Goal: Leave review/rating: Share an evaluation or opinion about a product, service, or content

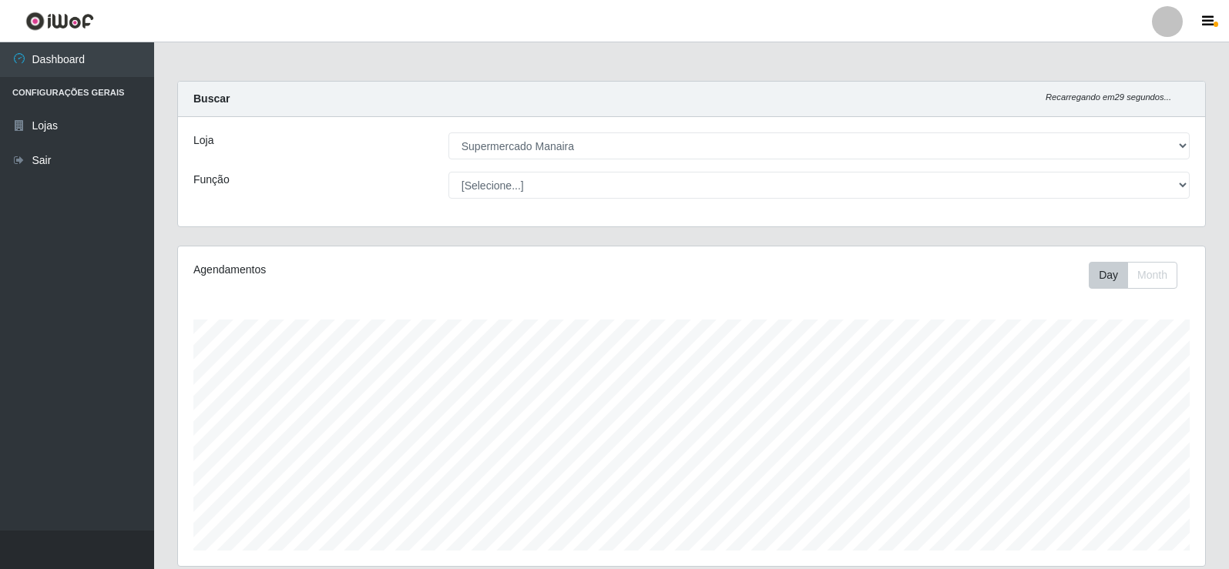
select select "443"
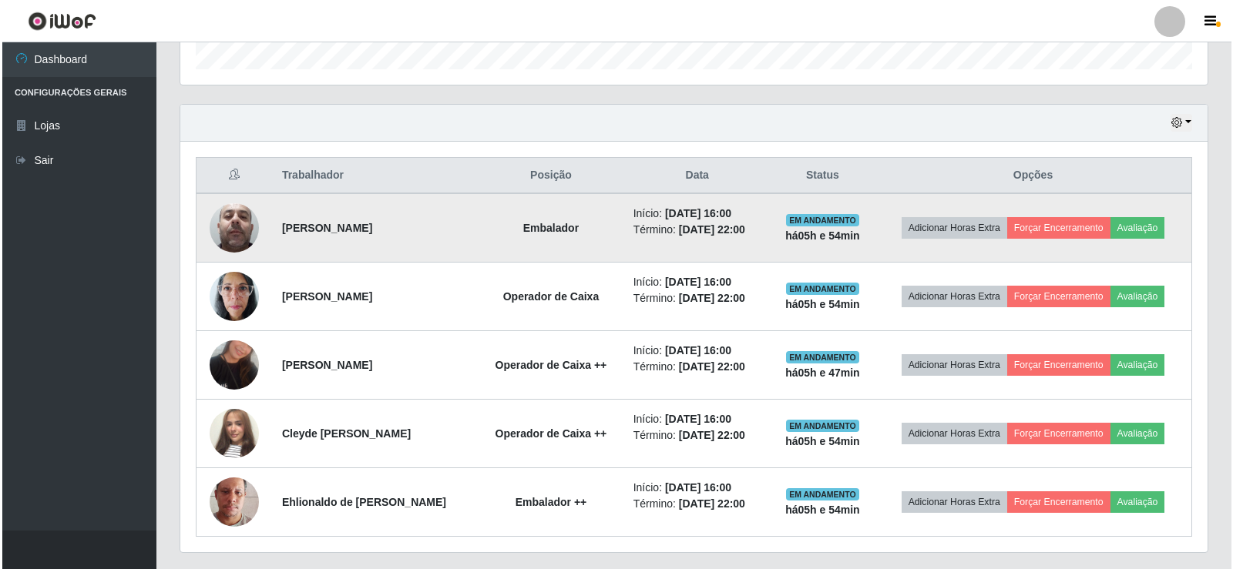
scroll to position [488, 0]
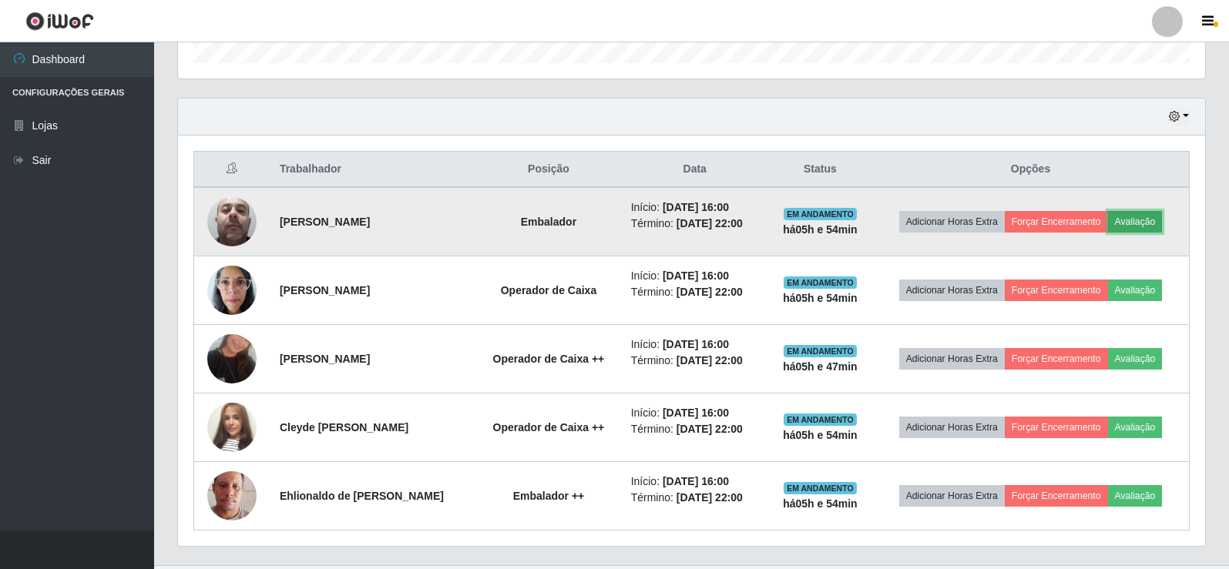
click at [1136, 221] on button "Avaliação" at bounding box center [1135, 222] width 55 height 22
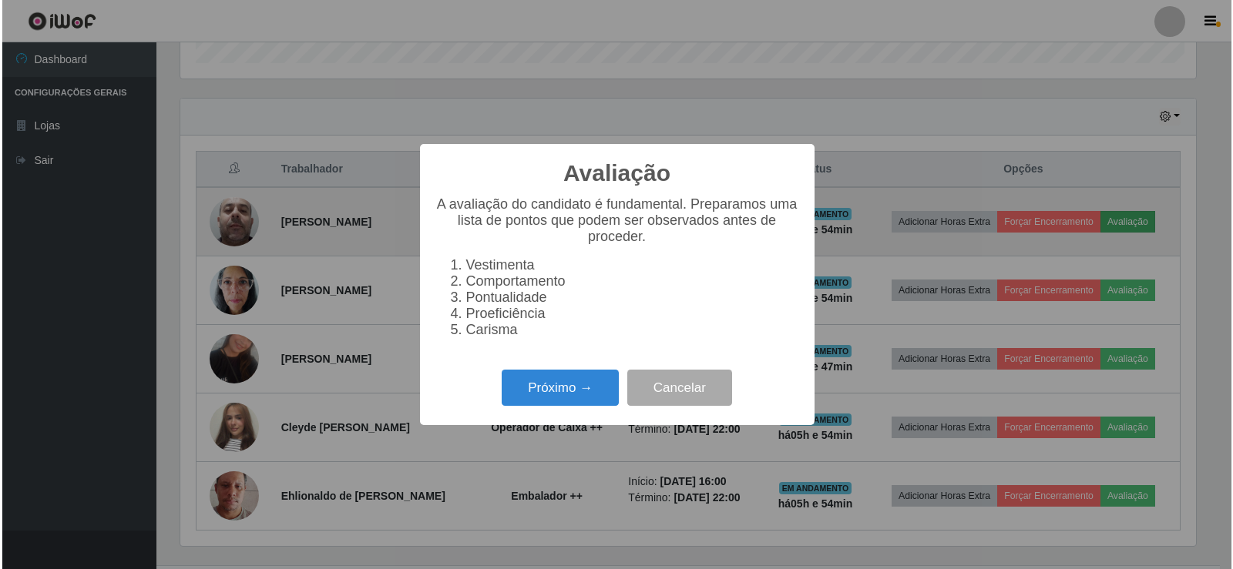
scroll to position [320, 1019]
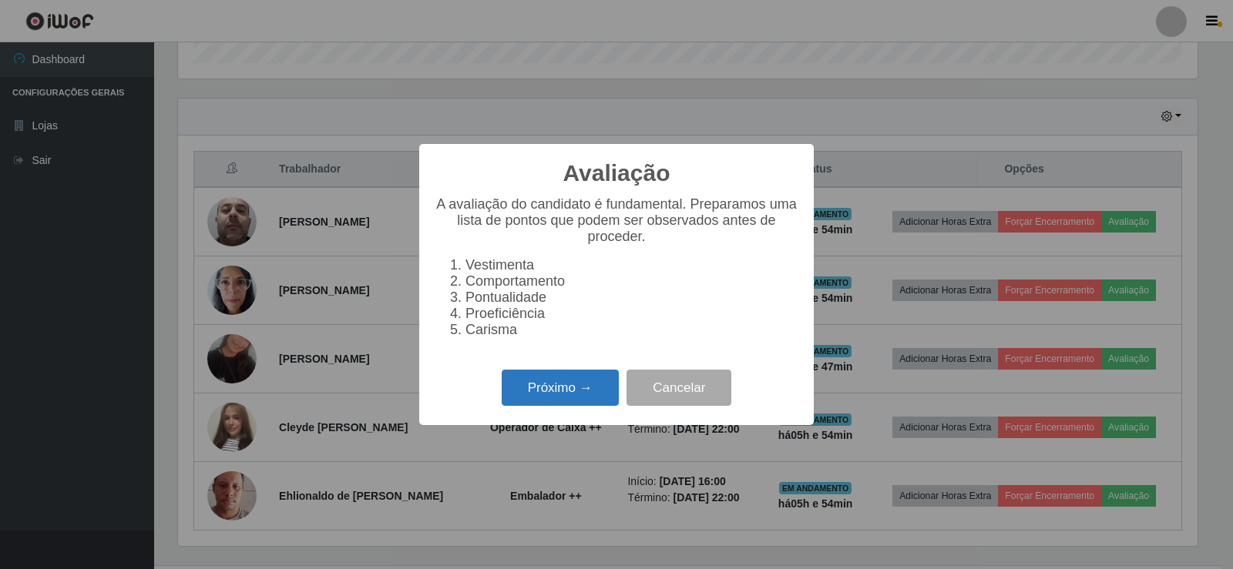
click at [575, 394] on button "Próximo →" at bounding box center [560, 388] width 117 height 36
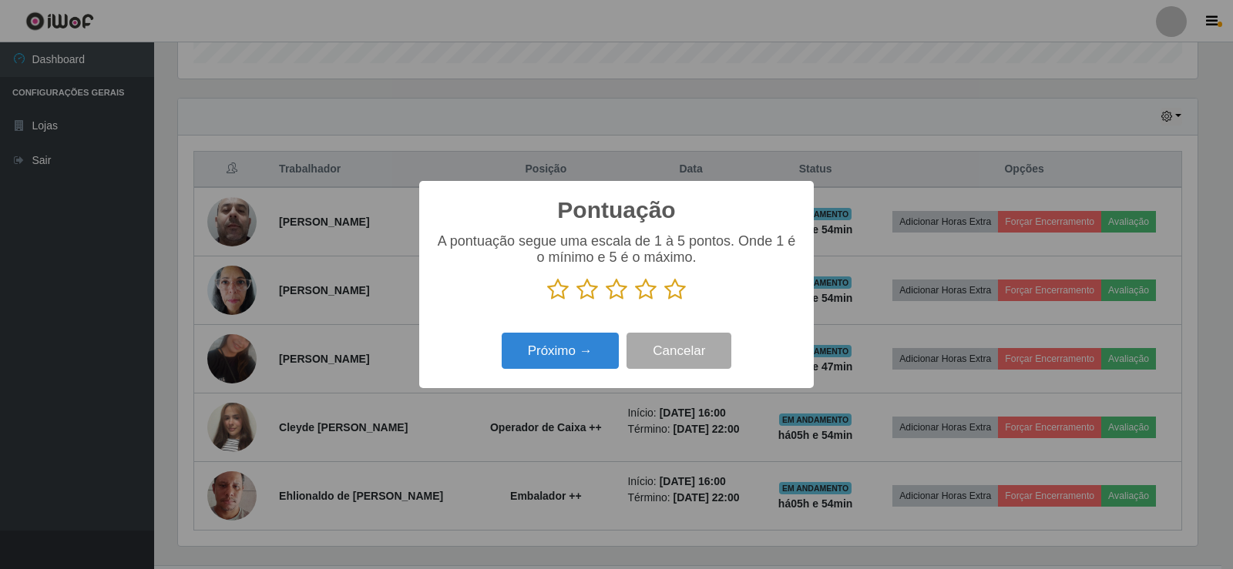
click at [672, 290] on icon at bounding box center [675, 289] width 22 height 23
click at [664, 301] on input "radio" at bounding box center [664, 301] width 0 height 0
click at [592, 350] on button "Próximo →" at bounding box center [560, 351] width 117 height 36
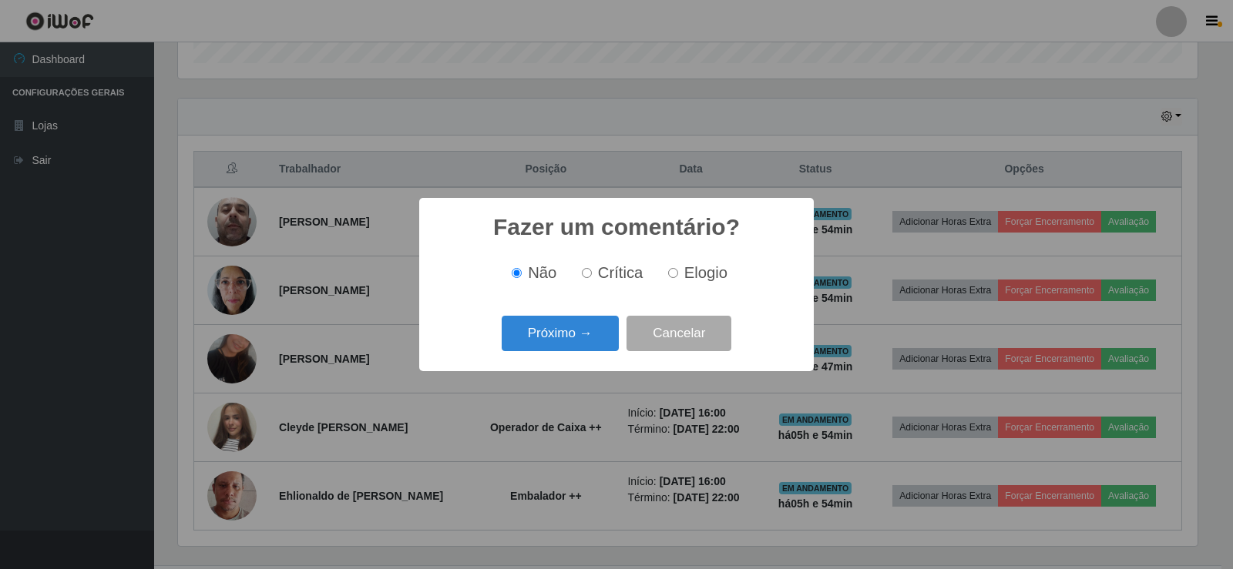
click at [673, 276] on input "Elogio" at bounding box center [673, 273] width 10 height 10
radio input "true"
click at [556, 330] on button "Próximo →" at bounding box center [560, 334] width 117 height 36
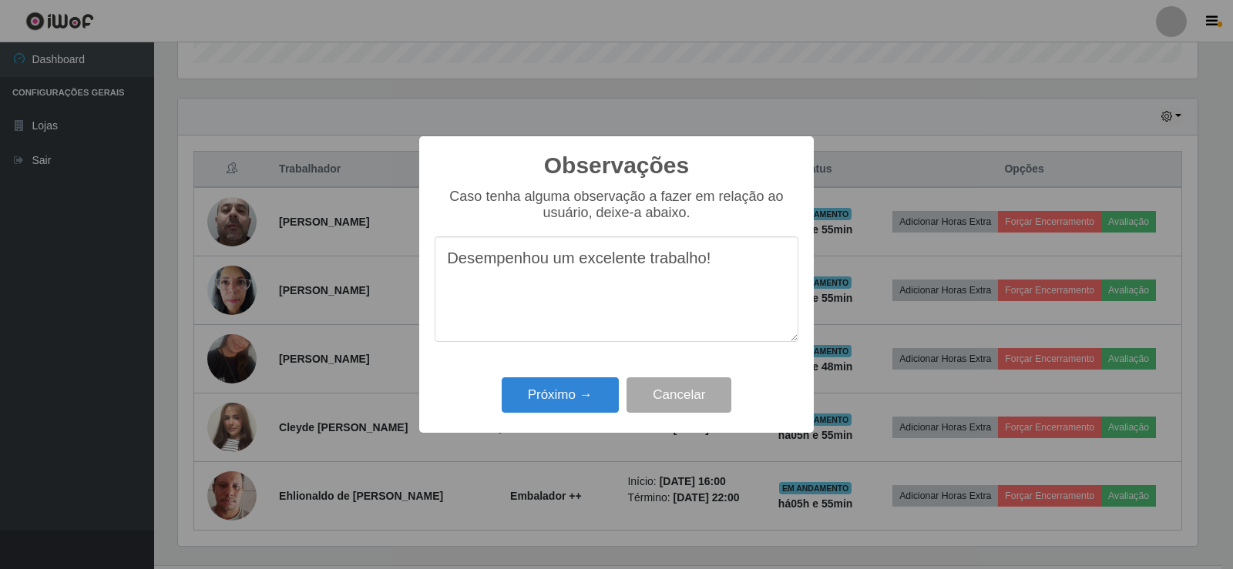
drag, startPoint x: 482, startPoint y: 263, endPoint x: 748, endPoint y: 261, distance: 266.6
click at [716, 270] on textarea "Desempenhou um excelente trabalho!" at bounding box center [617, 290] width 364 height 106
type textarea "Desempenhou um excelente trabalho!"
click at [604, 391] on button "Próximo →" at bounding box center [560, 396] width 117 height 36
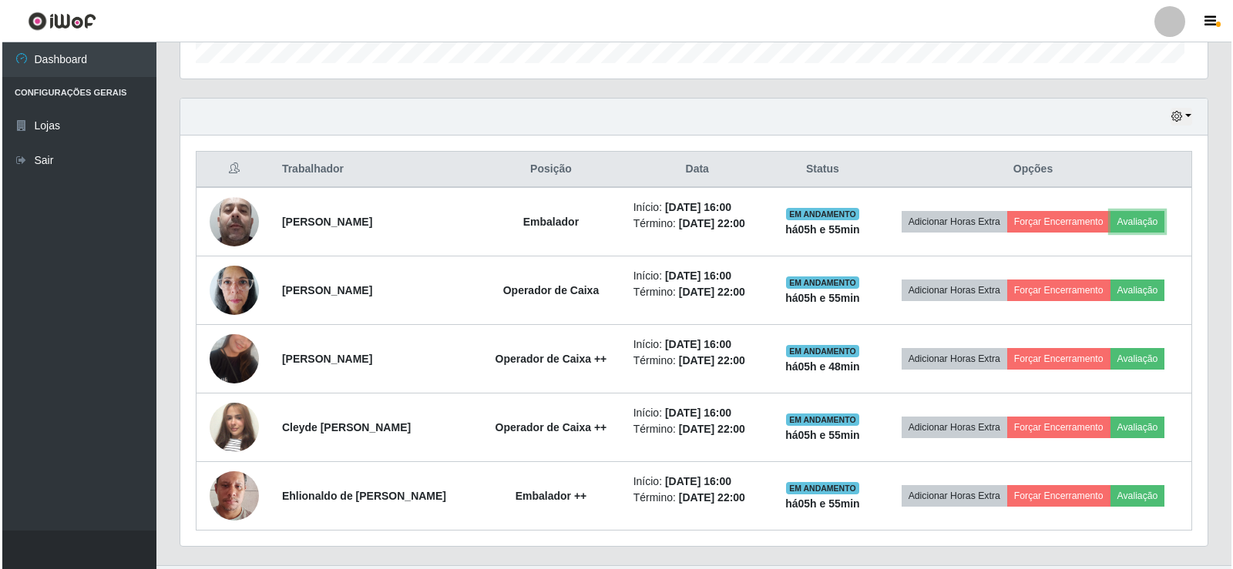
scroll to position [320, 1027]
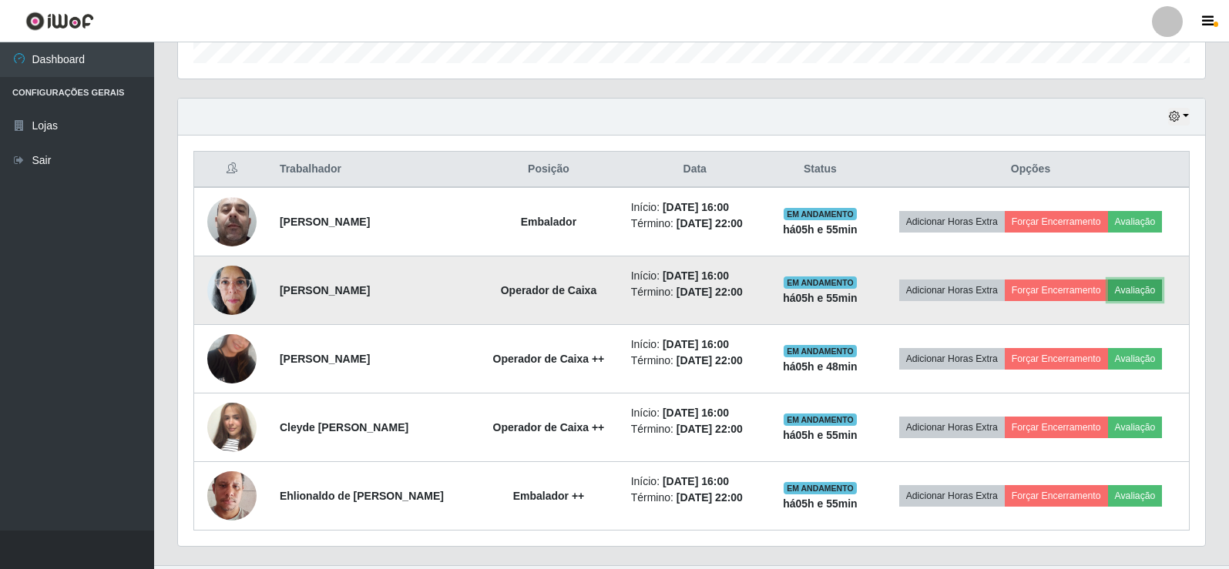
click at [1136, 289] on button "Avaliação" at bounding box center [1135, 291] width 55 height 22
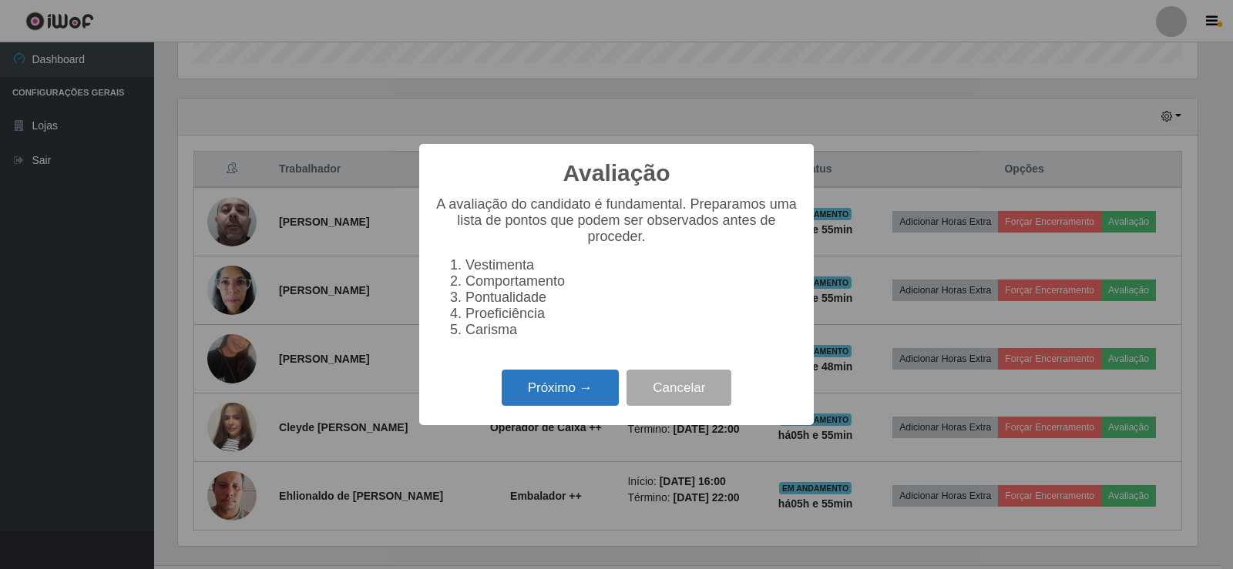
click at [572, 395] on button "Próximo →" at bounding box center [560, 388] width 117 height 36
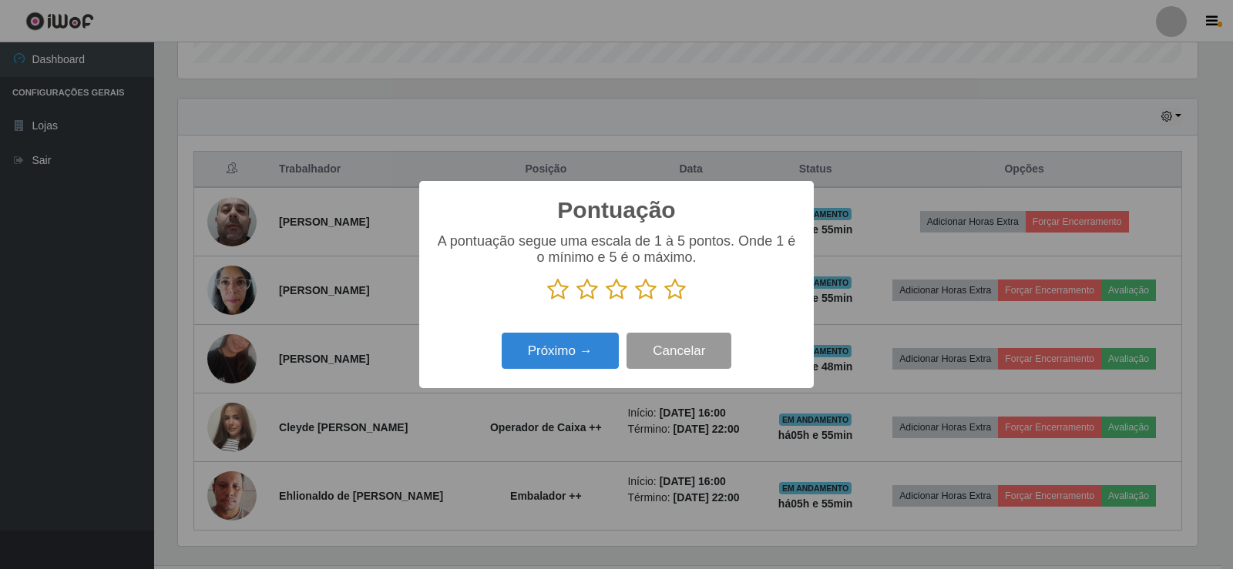
scroll to position [770120, 769420]
click at [680, 290] on icon at bounding box center [675, 289] width 22 height 23
click at [664, 301] on input "radio" at bounding box center [664, 301] width 0 height 0
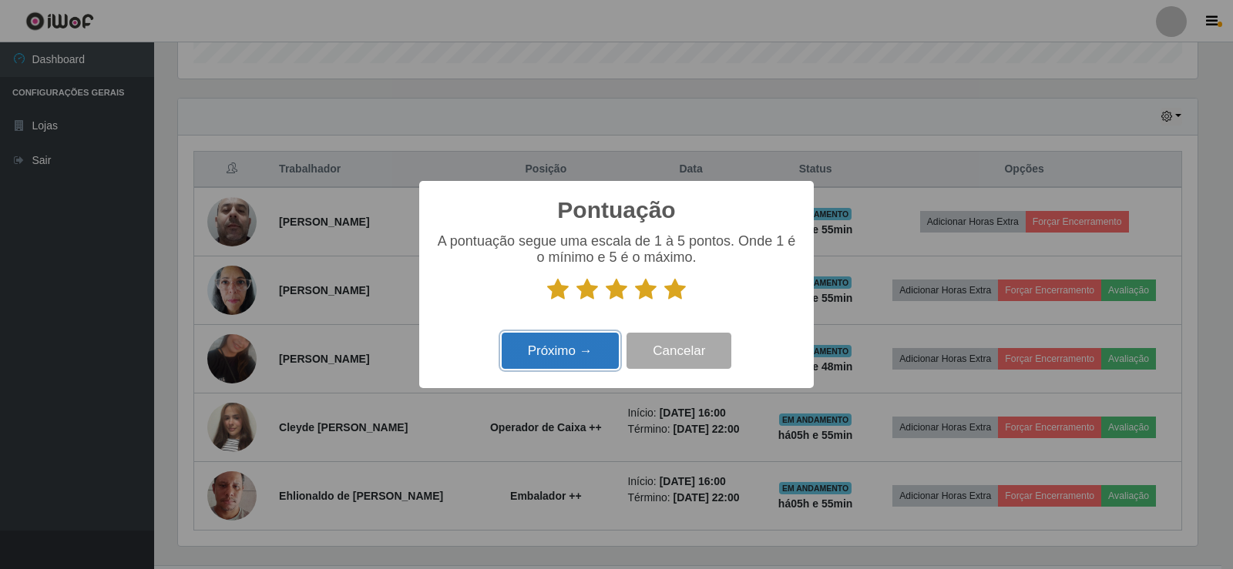
click at [585, 347] on button "Próximo →" at bounding box center [560, 351] width 117 height 36
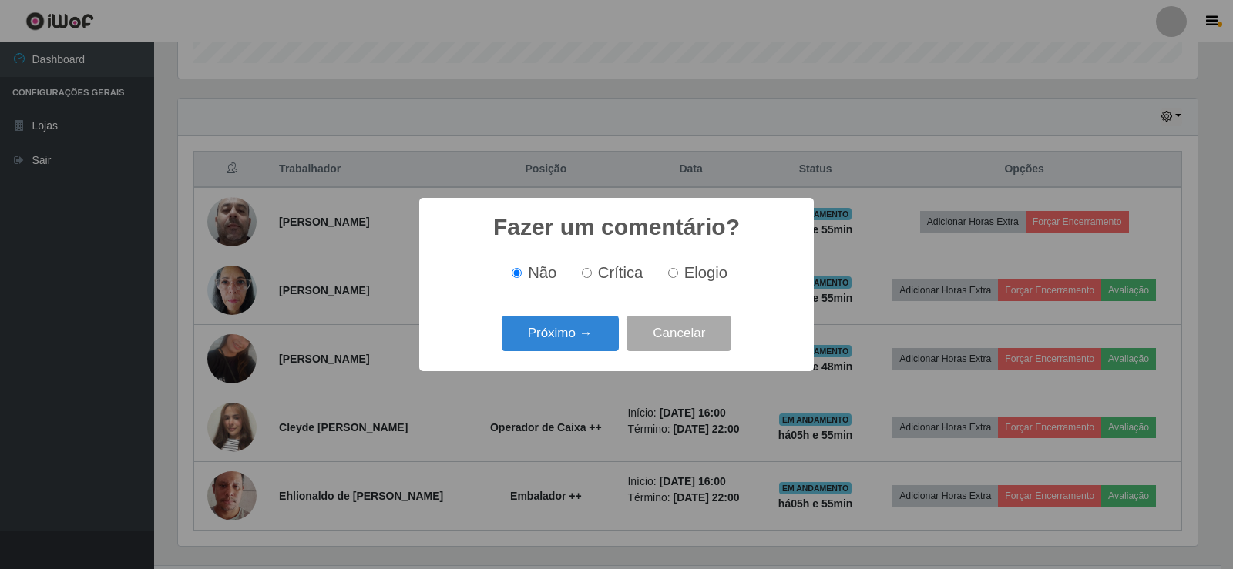
click at [672, 277] on input "Elogio" at bounding box center [673, 273] width 10 height 10
radio input "true"
click at [604, 337] on button "Próximo →" at bounding box center [560, 334] width 117 height 36
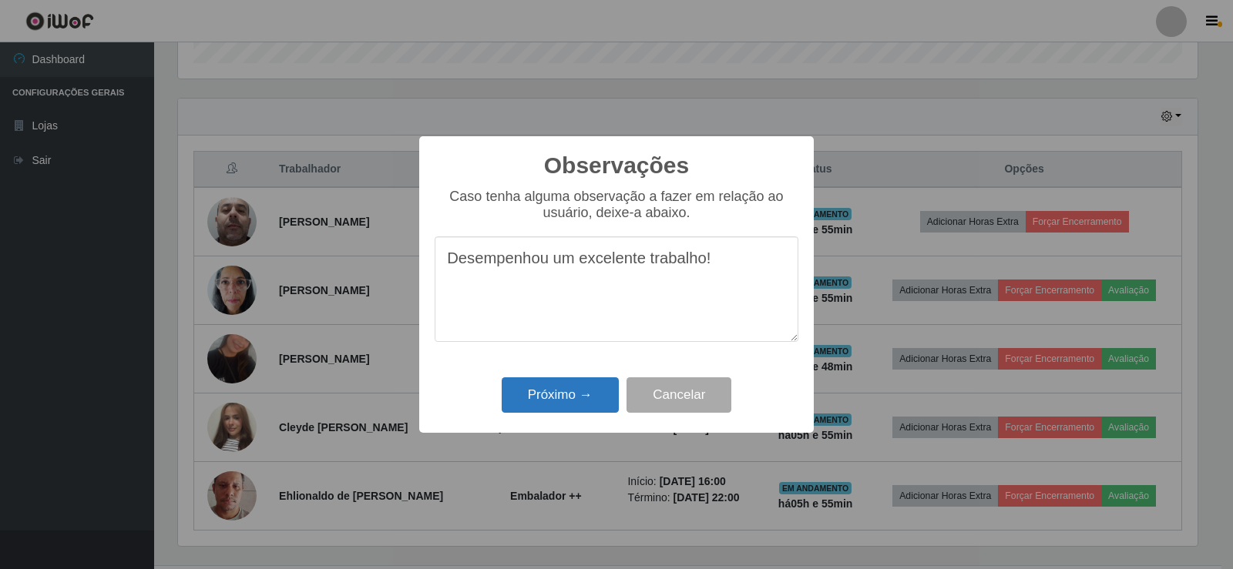
type textarea "Desempenhou um excelente trabalho!"
click at [575, 394] on button "Próximo →" at bounding box center [560, 396] width 117 height 36
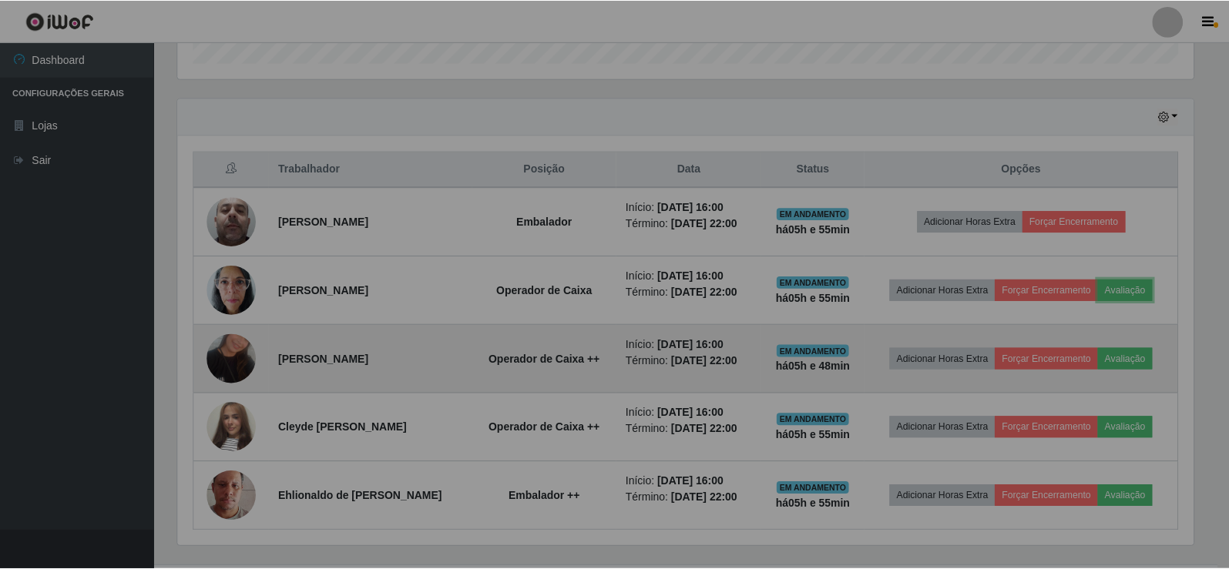
scroll to position [320, 1027]
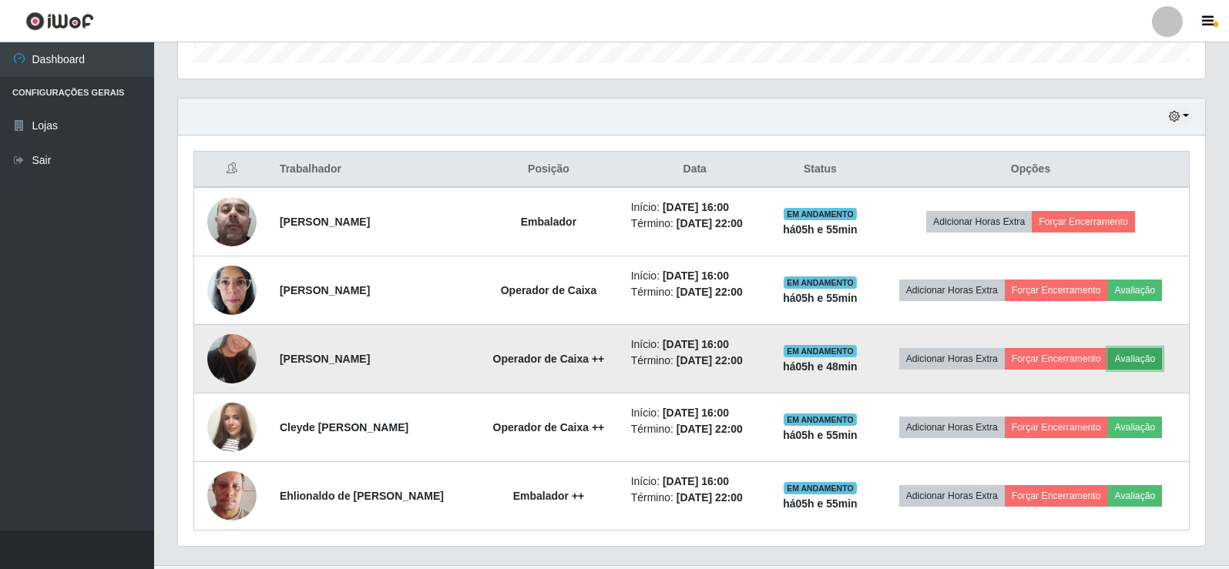
click at [1140, 352] on button "Avaliação" at bounding box center [1135, 359] width 55 height 22
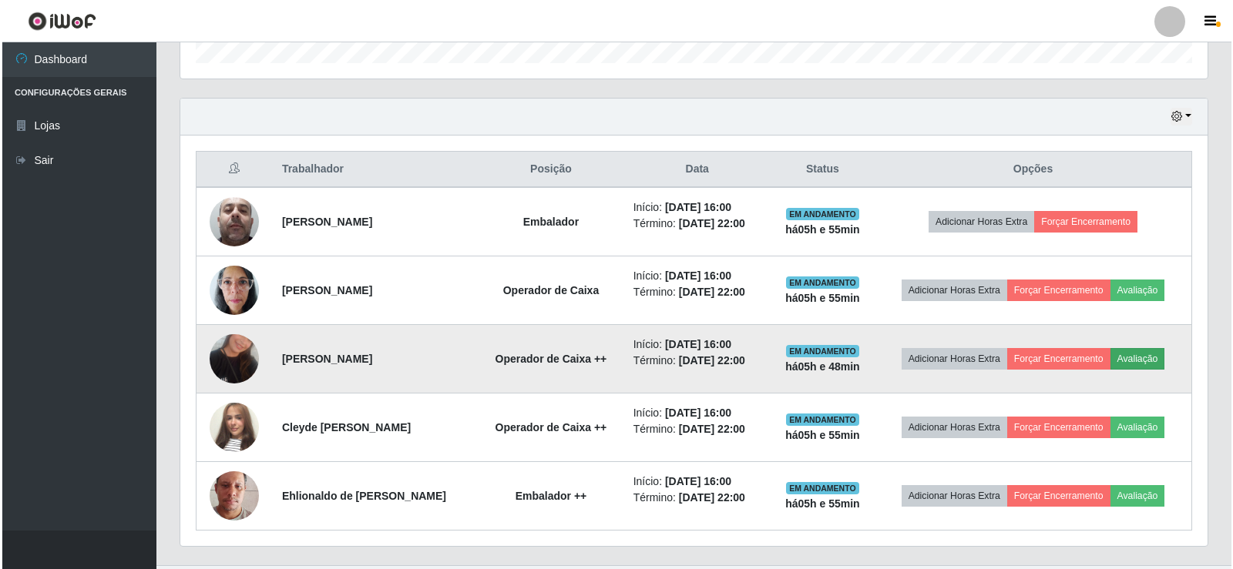
scroll to position [320, 1019]
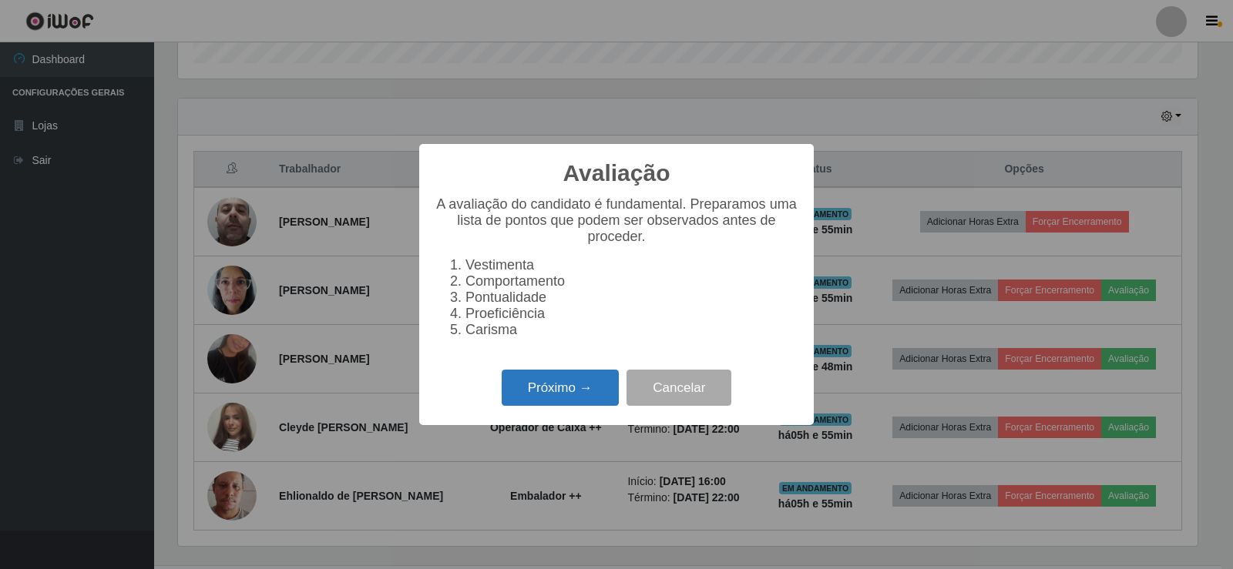
click at [560, 384] on button "Próximo →" at bounding box center [560, 388] width 117 height 36
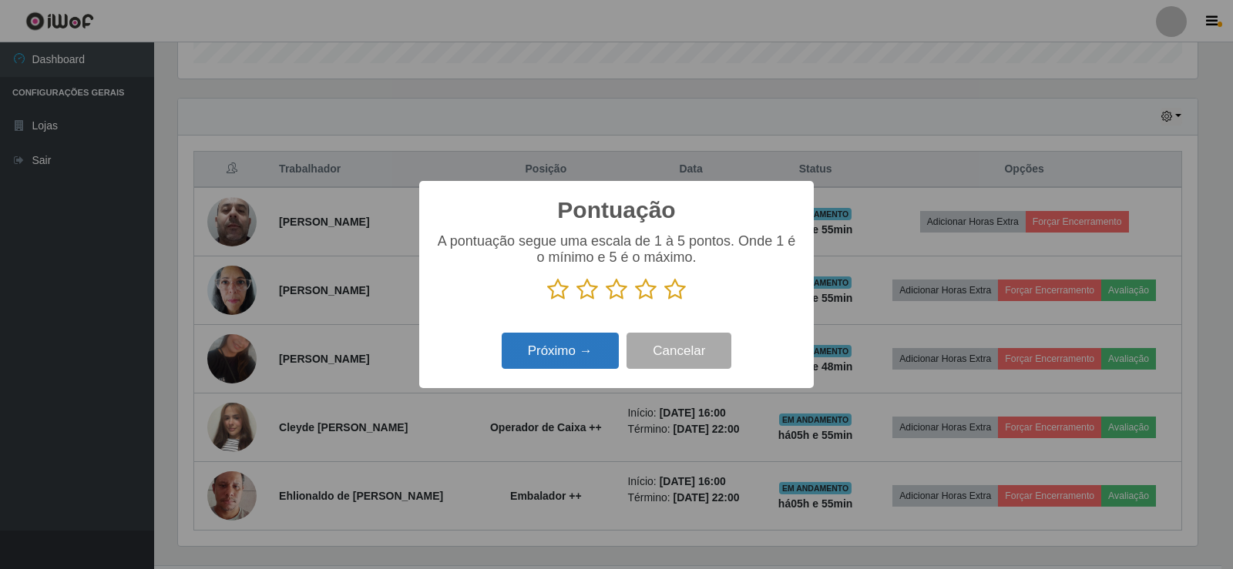
scroll to position [770120, 769420]
click at [679, 290] on icon at bounding box center [675, 289] width 22 height 23
click at [664, 301] on input "radio" at bounding box center [664, 301] width 0 height 0
click at [593, 347] on button "Próximo →" at bounding box center [560, 351] width 117 height 36
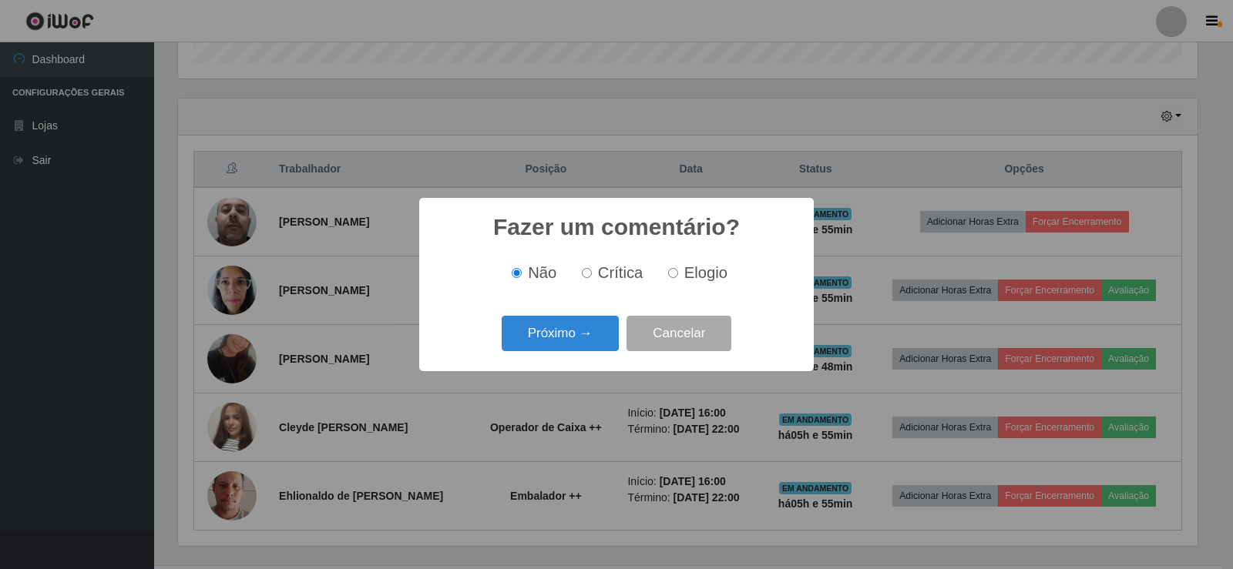
click at [673, 273] on input "Elogio" at bounding box center [673, 273] width 10 height 10
radio input "true"
click at [602, 341] on button "Próximo →" at bounding box center [560, 334] width 117 height 36
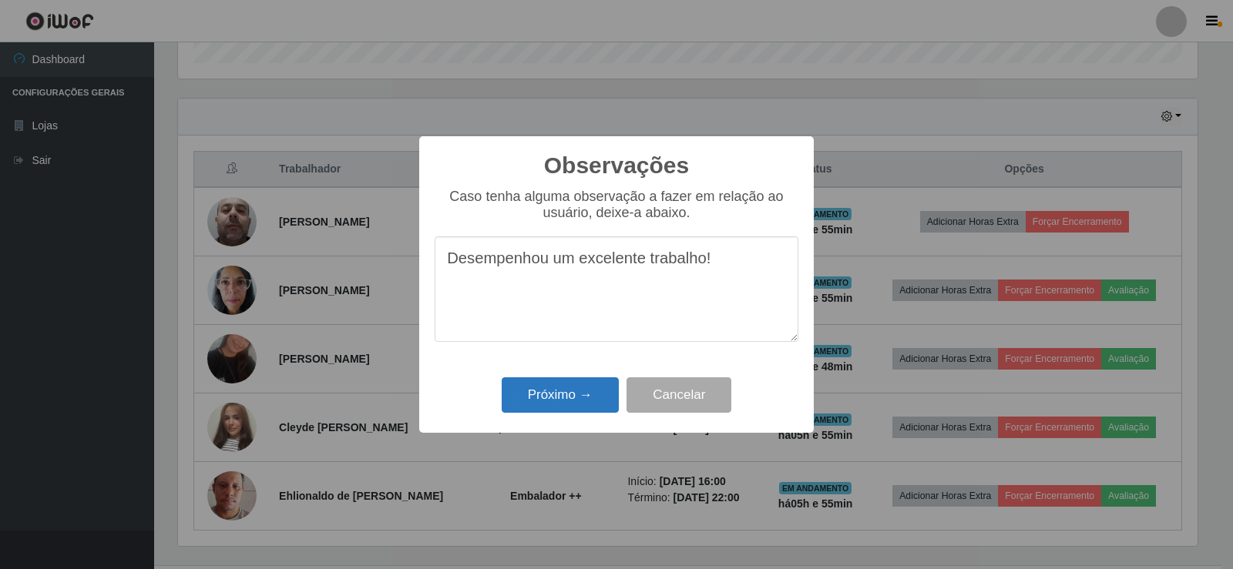
type textarea "Desempenhou um excelente trabalho!"
click at [602, 392] on button "Próximo →" at bounding box center [560, 396] width 117 height 36
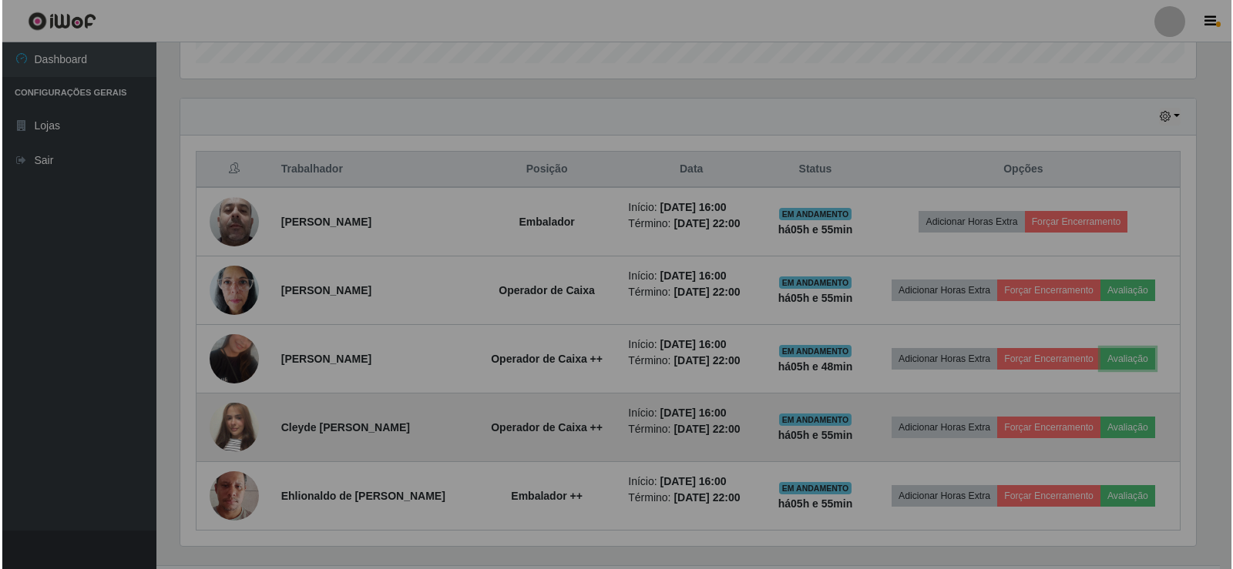
scroll to position [320, 1027]
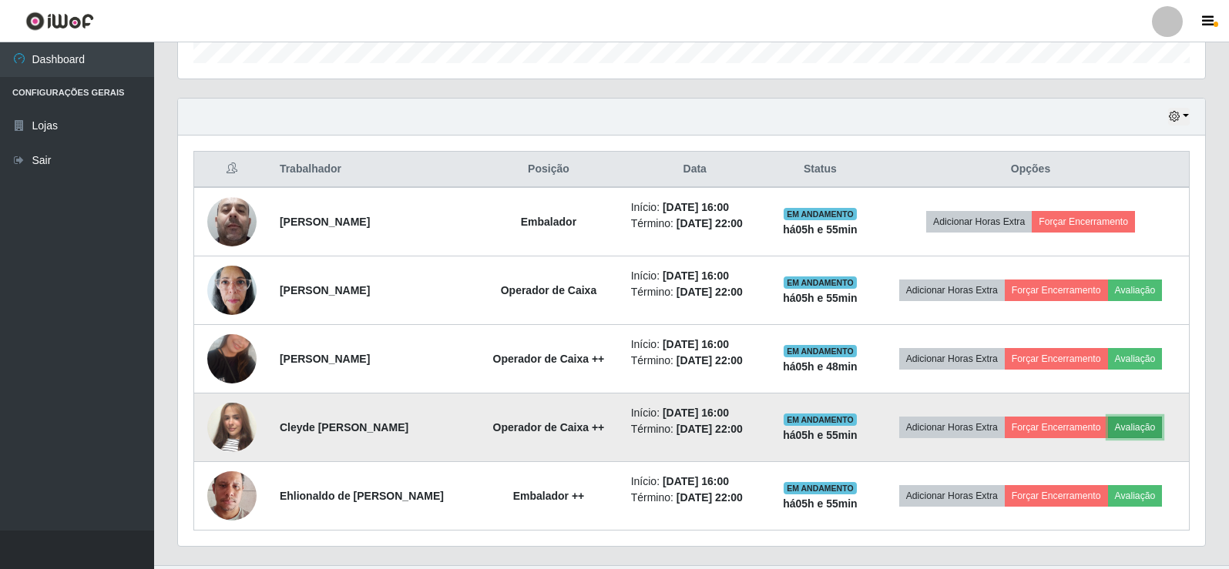
click at [1131, 423] on button "Avaliação" at bounding box center [1135, 428] width 55 height 22
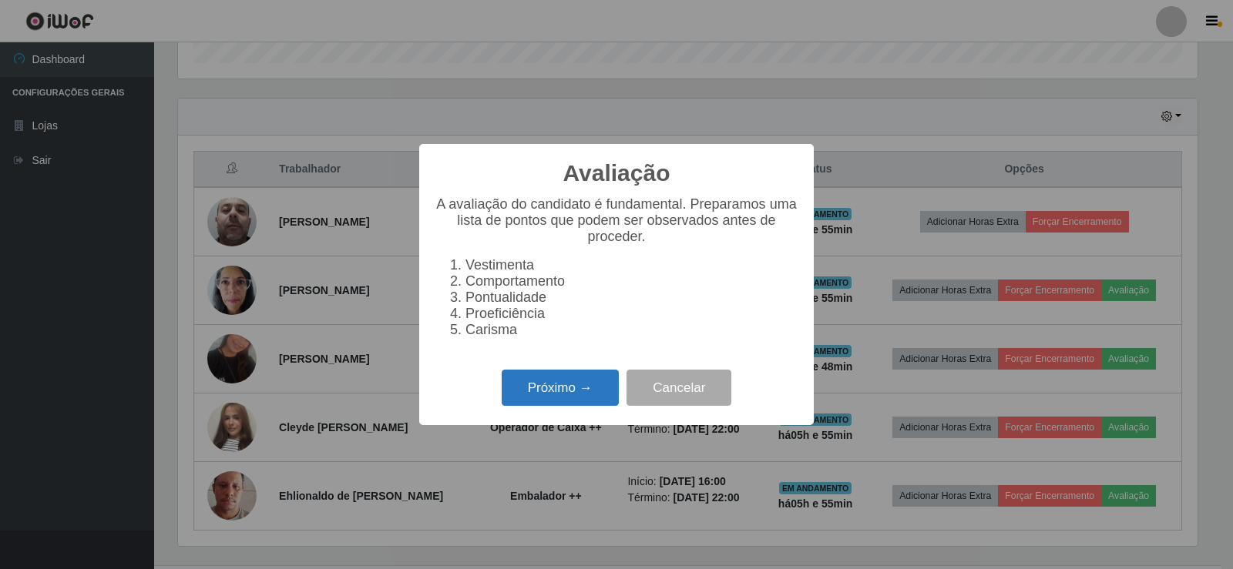
click at [599, 385] on button "Próximo →" at bounding box center [560, 388] width 117 height 36
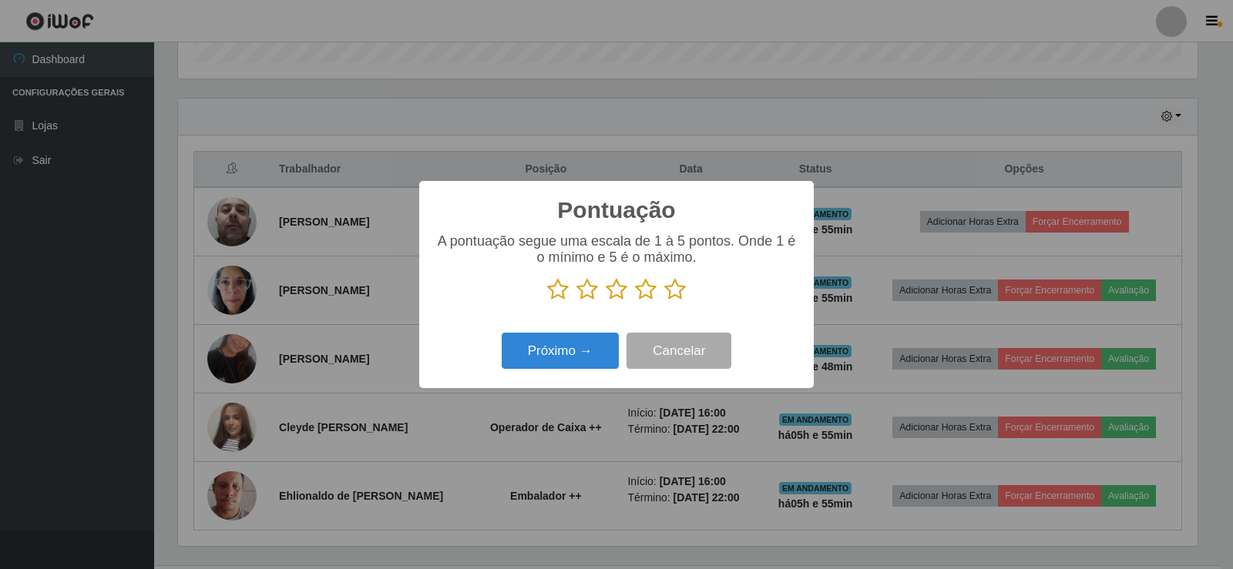
click at [666, 294] on icon at bounding box center [675, 289] width 22 height 23
click at [664, 301] on input "radio" at bounding box center [664, 301] width 0 height 0
click at [586, 342] on button "Próximo →" at bounding box center [560, 351] width 117 height 36
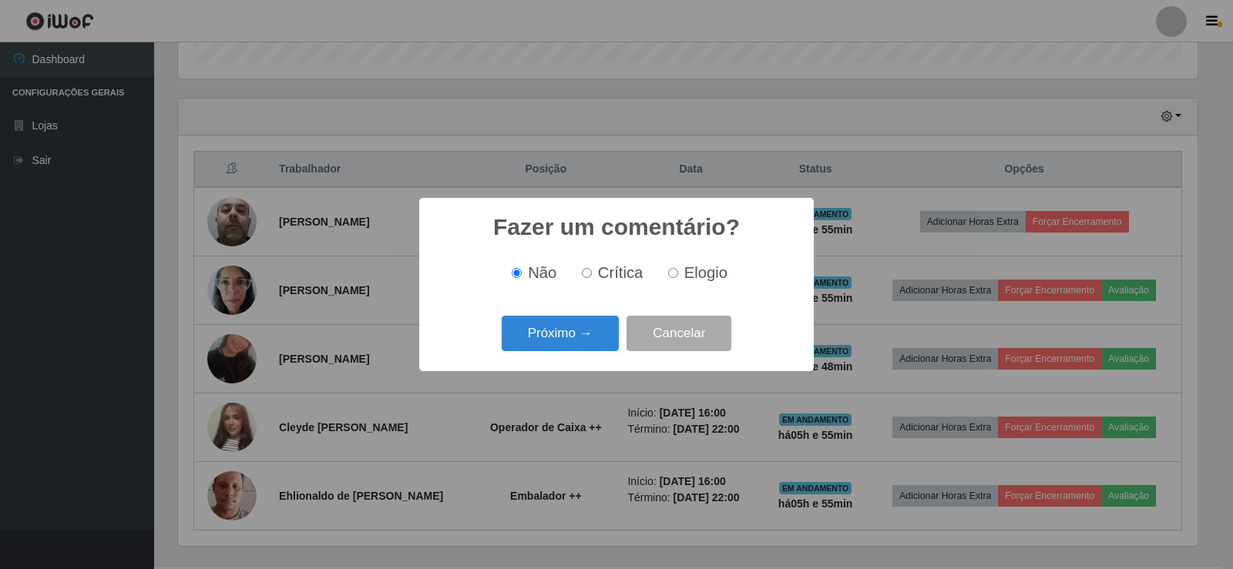
click at [670, 274] on input "Elogio" at bounding box center [673, 273] width 10 height 10
radio input "true"
click at [610, 325] on button "Próximo →" at bounding box center [560, 334] width 117 height 36
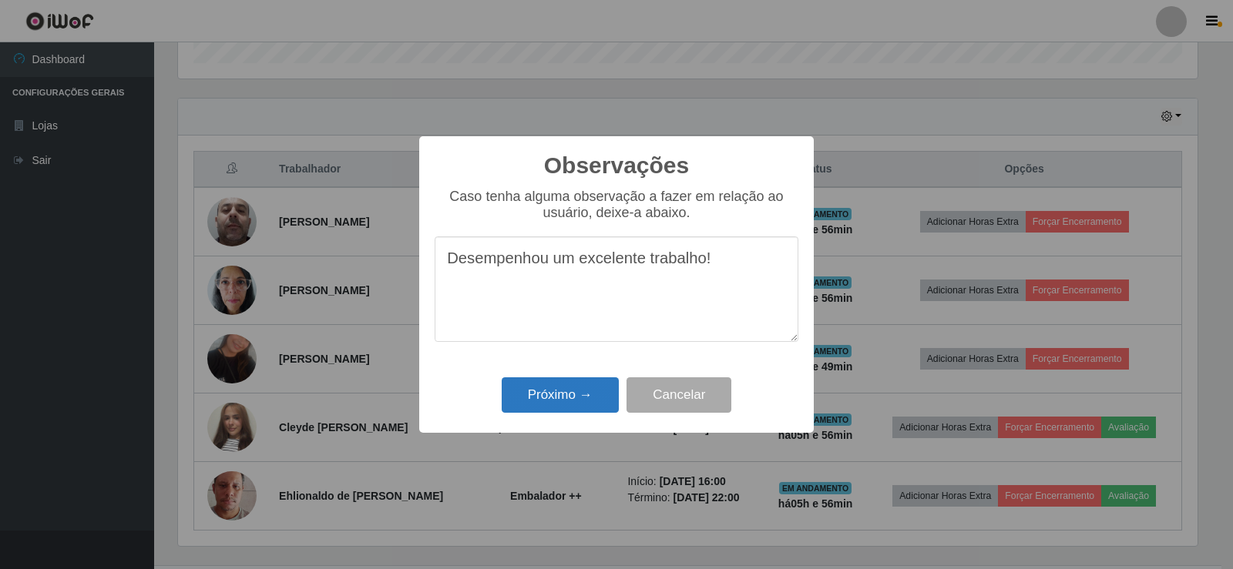
type textarea "Desempenhou um excelente trabalho!"
click at [561, 404] on button "Próximo →" at bounding box center [560, 396] width 117 height 36
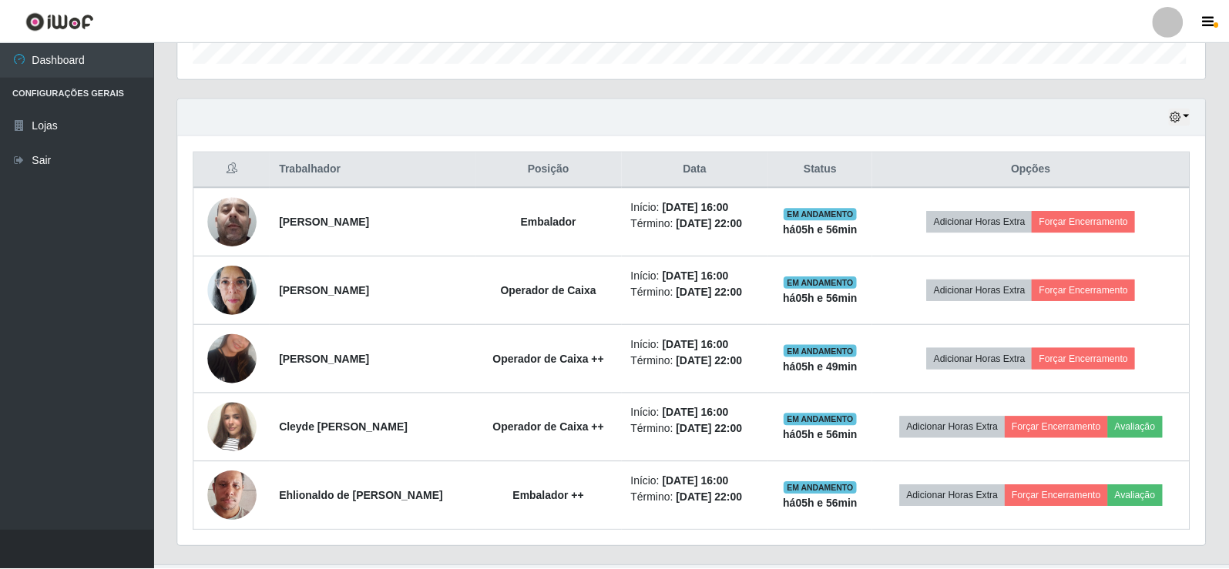
scroll to position [320, 1027]
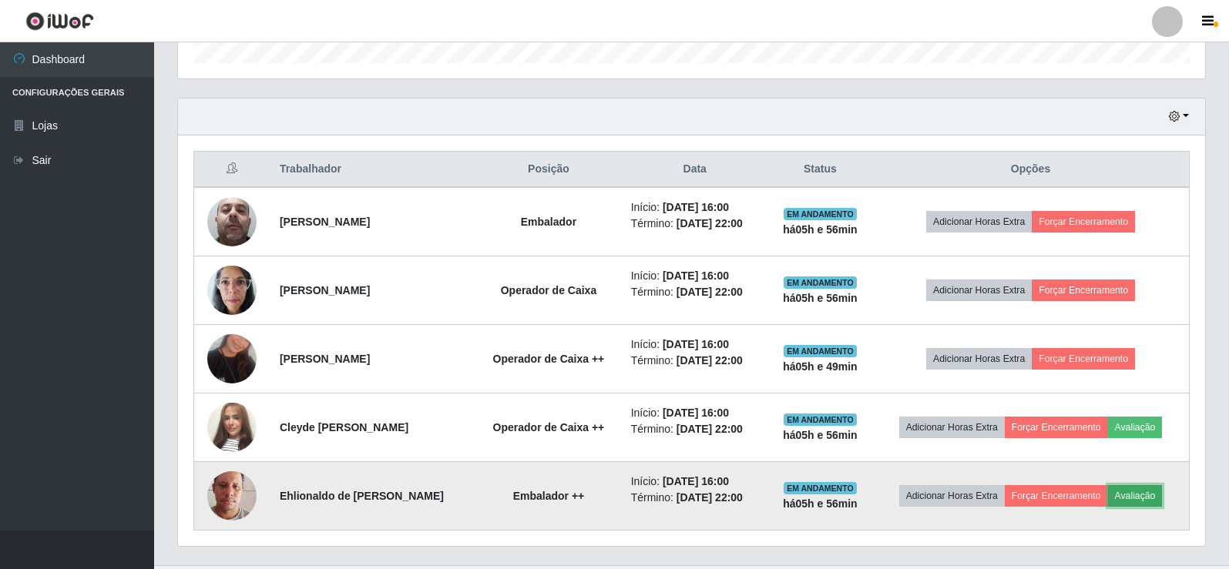
click at [1141, 494] on button "Avaliação" at bounding box center [1135, 496] width 55 height 22
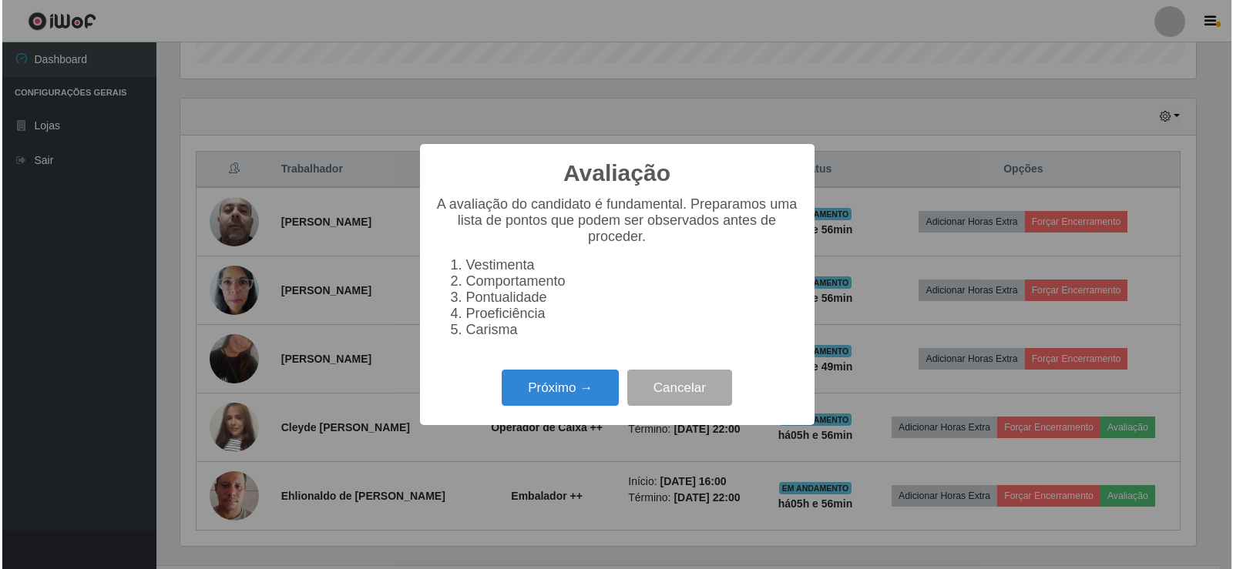
scroll to position [320, 1019]
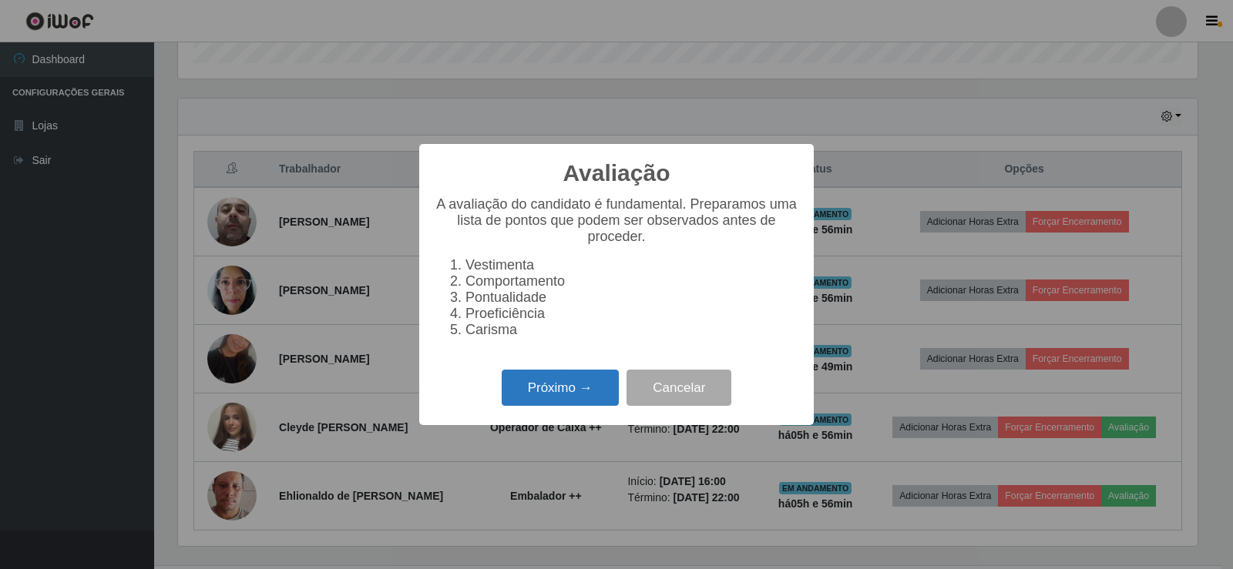
click at [593, 401] on button "Próximo →" at bounding box center [560, 388] width 117 height 36
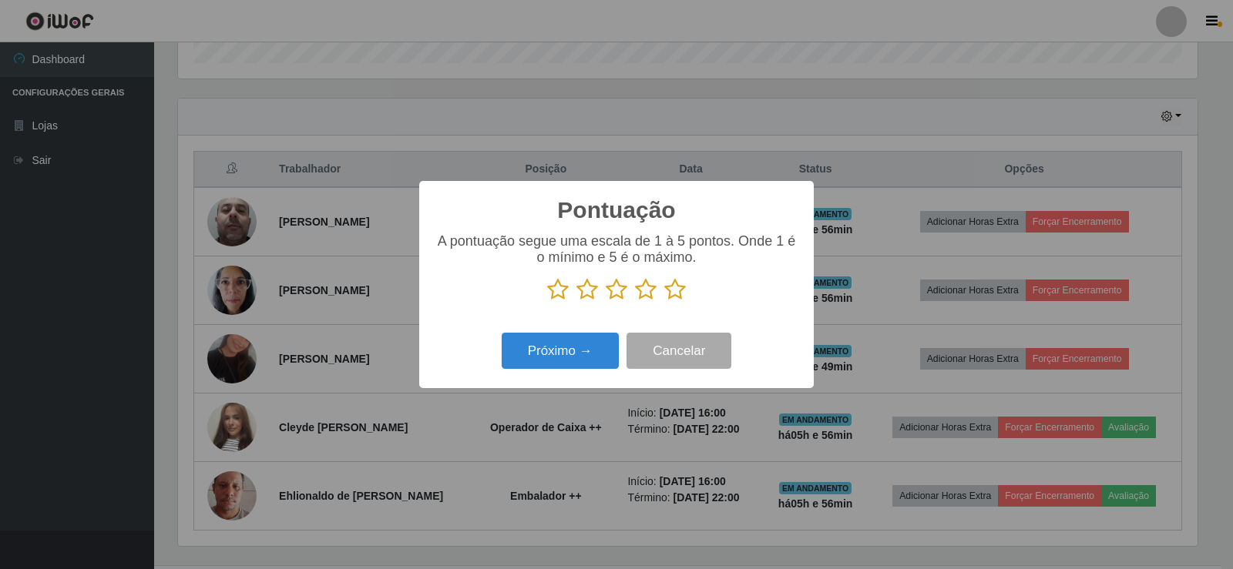
click at [675, 291] on icon at bounding box center [675, 289] width 22 height 23
click at [664, 301] on input "radio" at bounding box center [664, 301] width 0 height 0
click at [603, 347] on button "Próximo →" at bounding box center [560, 351] width 117 height 36
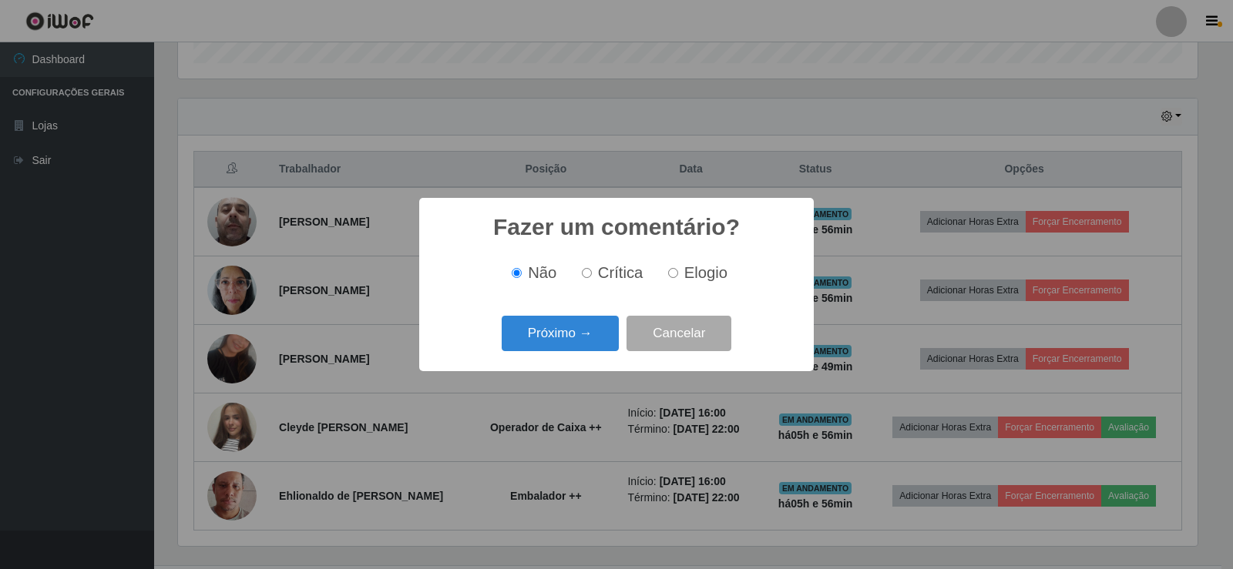
drag, startPoint x: 672, startPoint y: 274, endPoint x: 614, endPoint y: 314, distance: 70.8
click at [672, 273] on input "Elogio" at bounding box center [673, 273] width 10 height 10
radio input "true"
click at [592, 330] on button "Próximo →" at bounding box center [560, 334] width 117 height 36
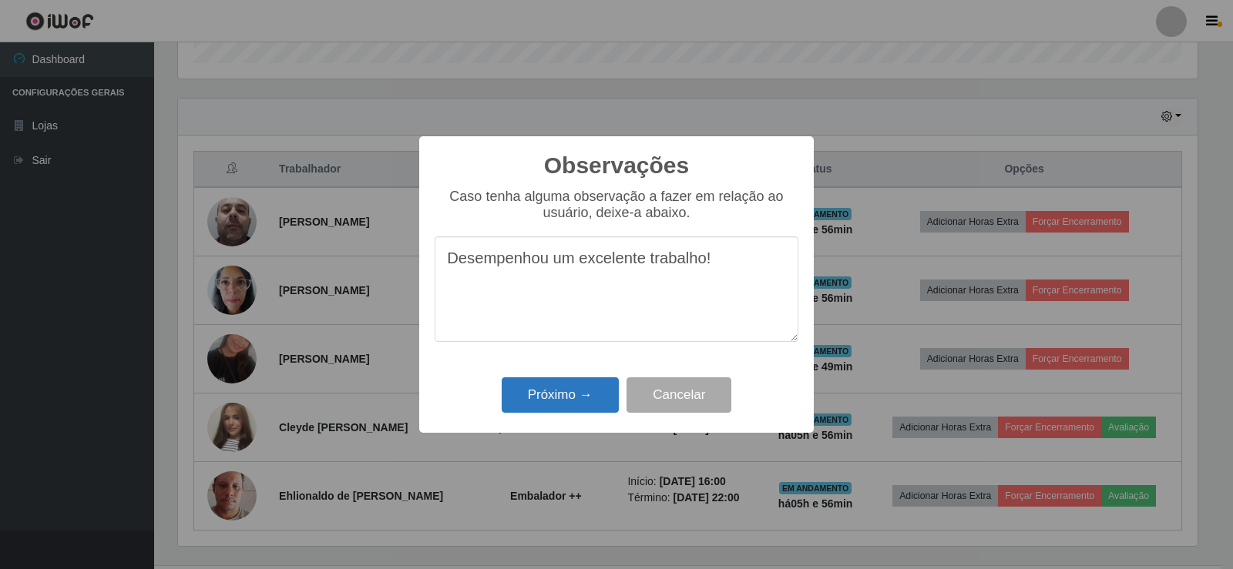
type textarea "Desempenhou um excelente trabalho!"
click at [570, 392] on button "Próximo →" at bounding box center [560, 396] width 117 height 36
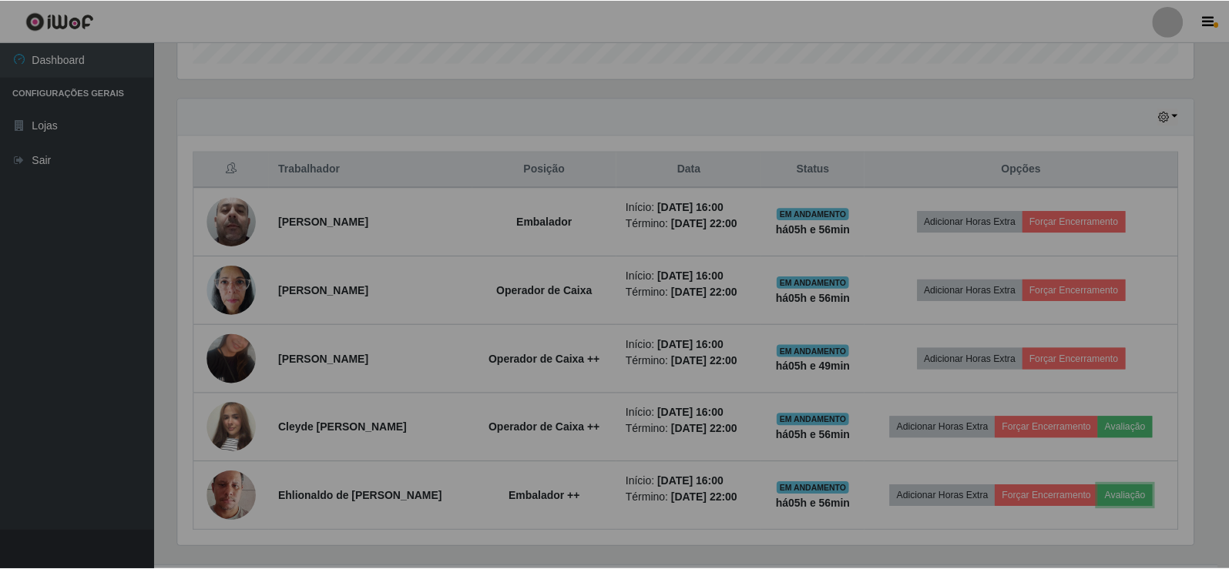
scroll to position [320, 1027]
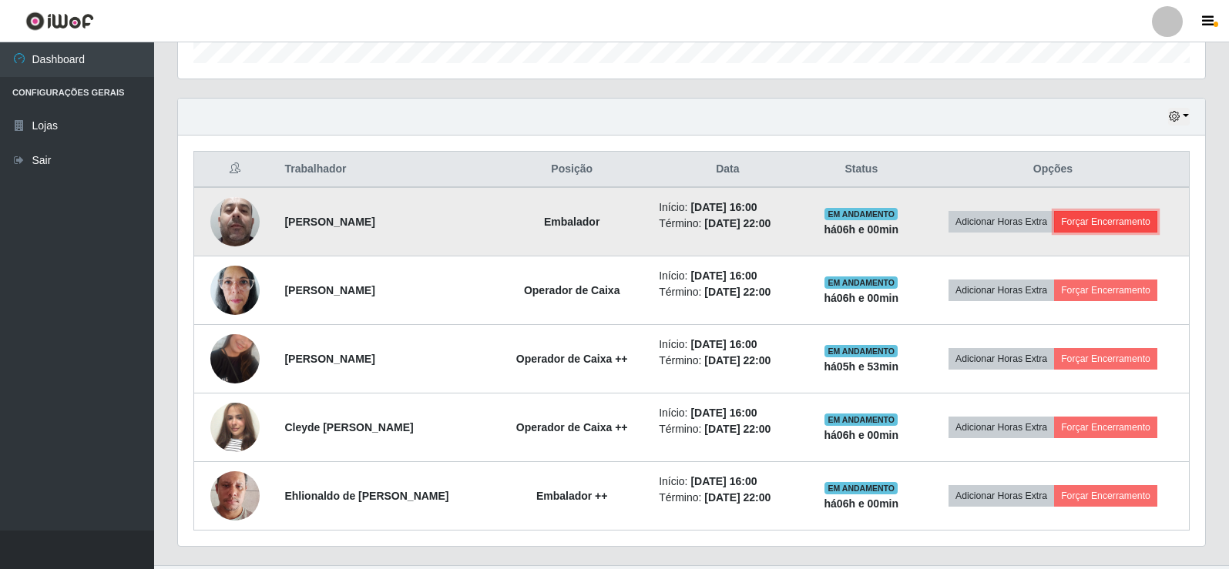
click at [1116, 220] on button "Forçar Encerramento" at bounding box center [1105, 222] width 103 height 22
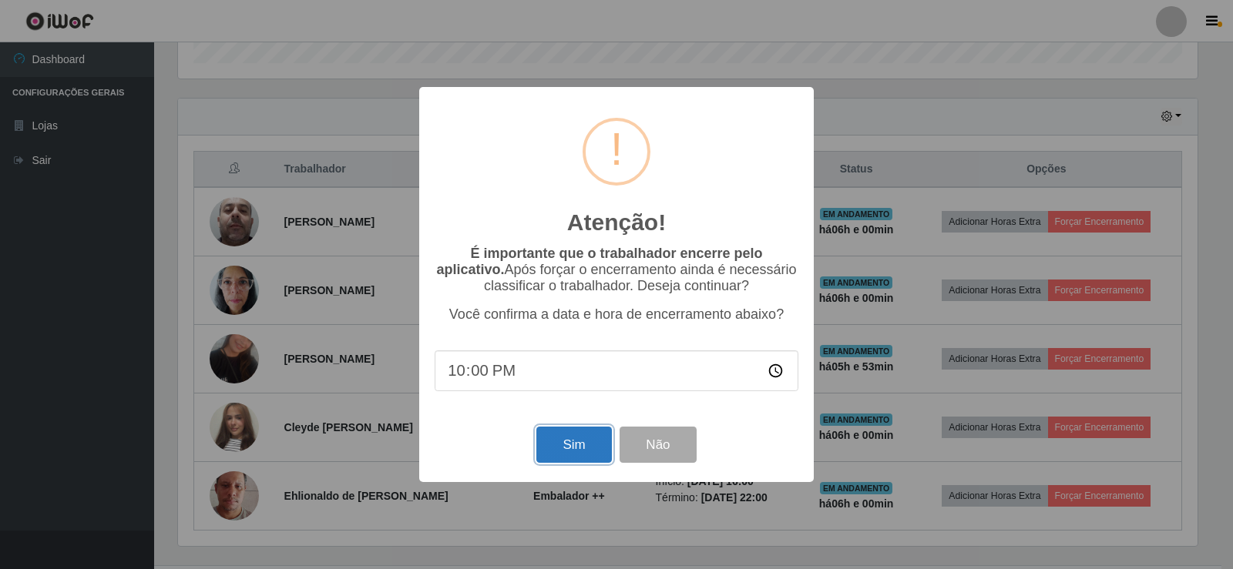
click at [582, 446] on button "Sim" at bounding box center [573, 445] width 75 height 36
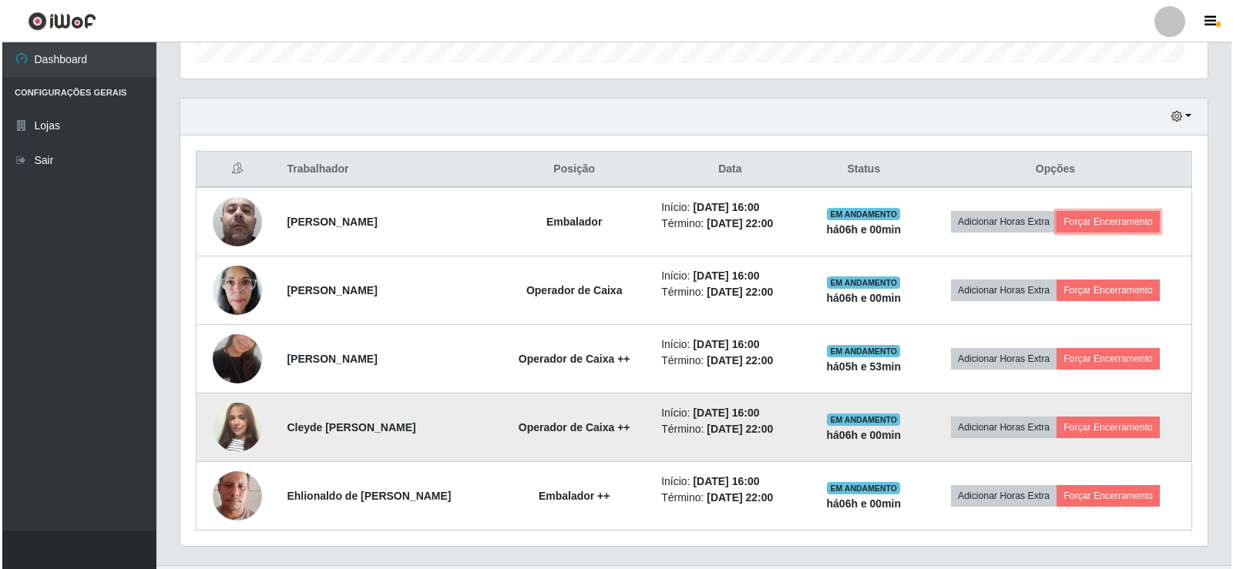
scroll to position [320, 1027]
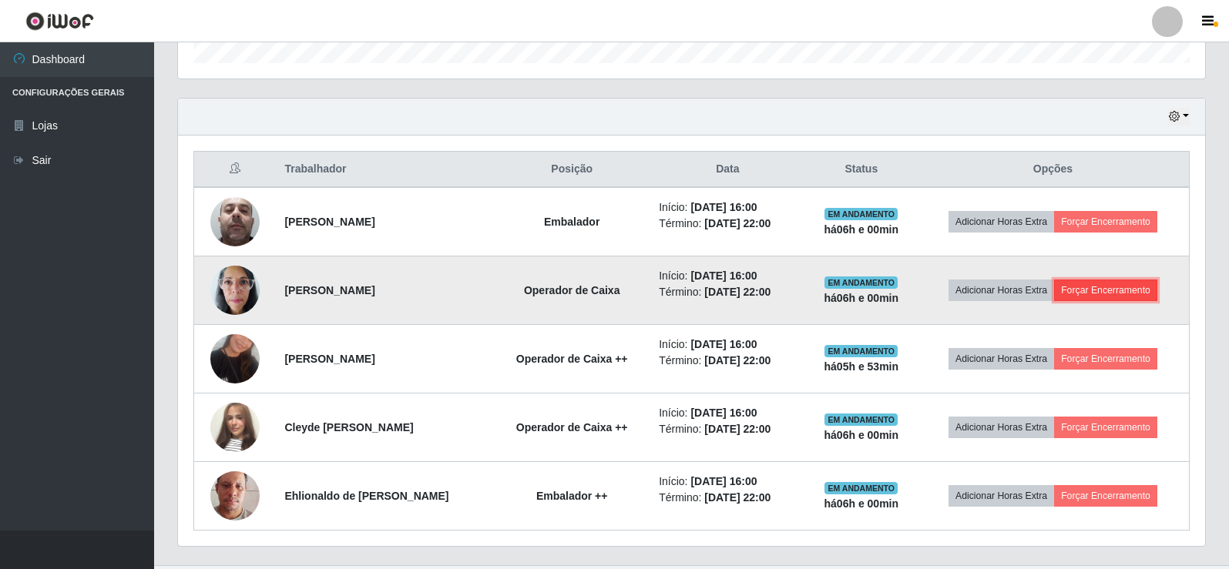
click at [1127, 287] on button "Forçar Encerramento" at bounding box center [1105, 291] width 103 height 22
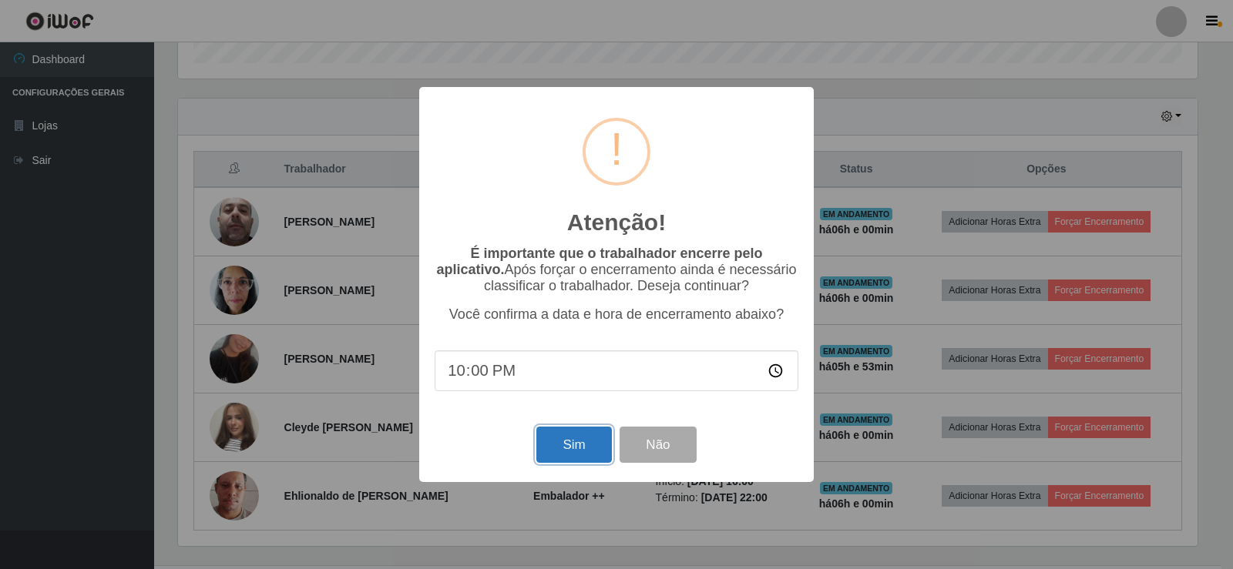
click at [569, 450] on button "Sim" at bounding box center [573, 445] width 75 height 36
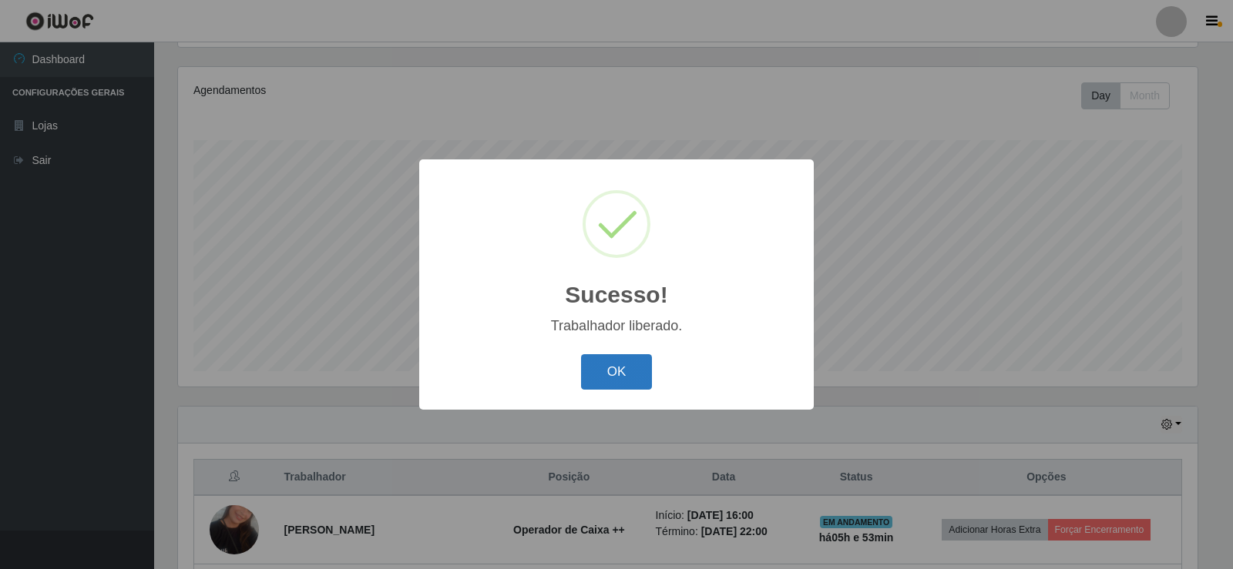
drag, startPoint x: 610, startPoint y: 370, endPoint x: 782, endPoint y: 366, distance: 171.9
click at [611, 370] on button "OK" at bounding box center [617, 372] width 72 height 36
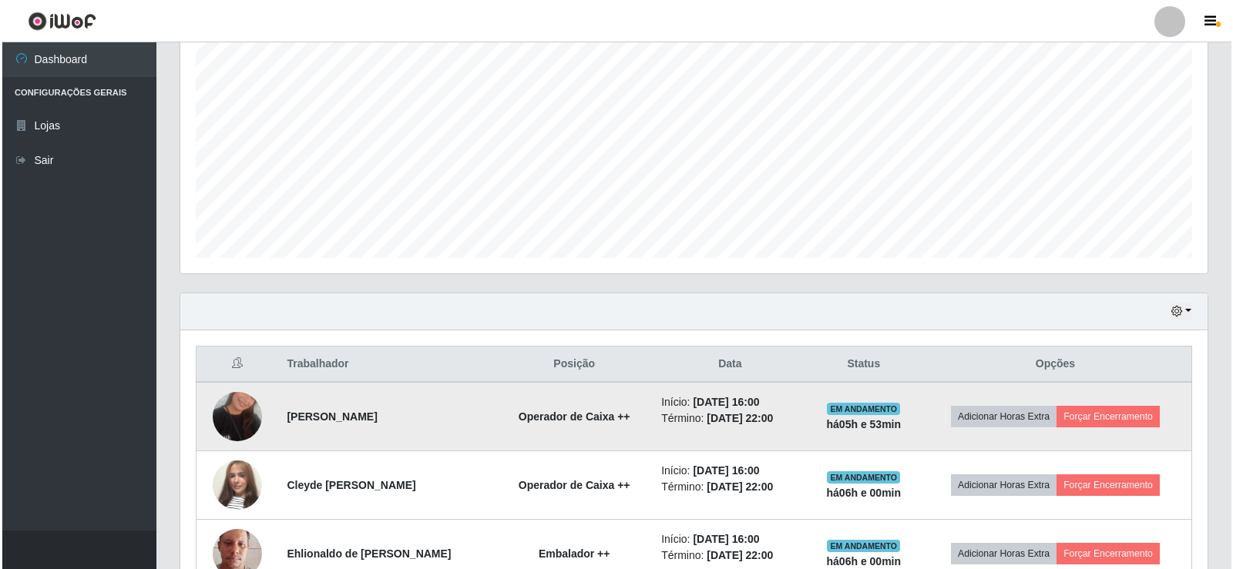
scroll to position [334, 0]
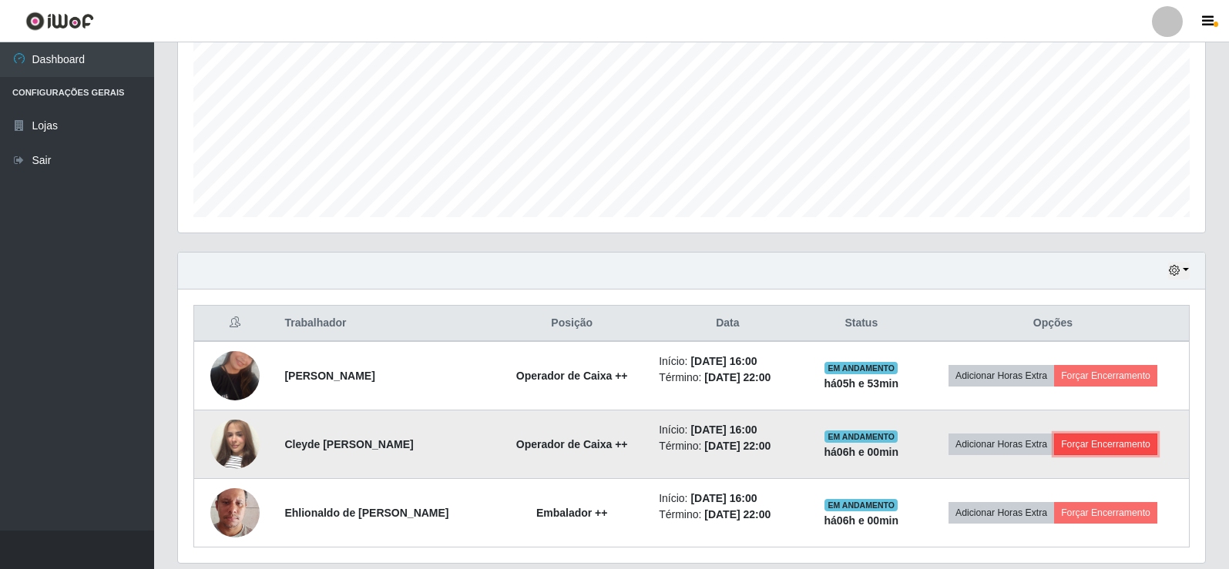
click at [1099, 449] on button "Forçar Encerramento" at bounding box center [1105, 445] width 103 height 22
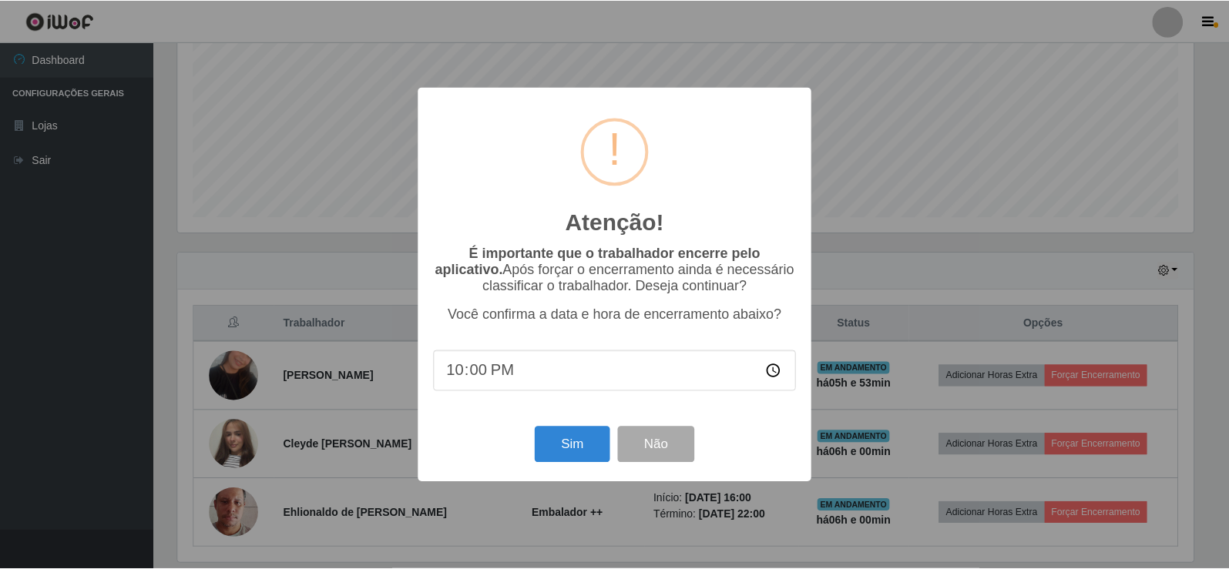
scroll to position [320, 1019]
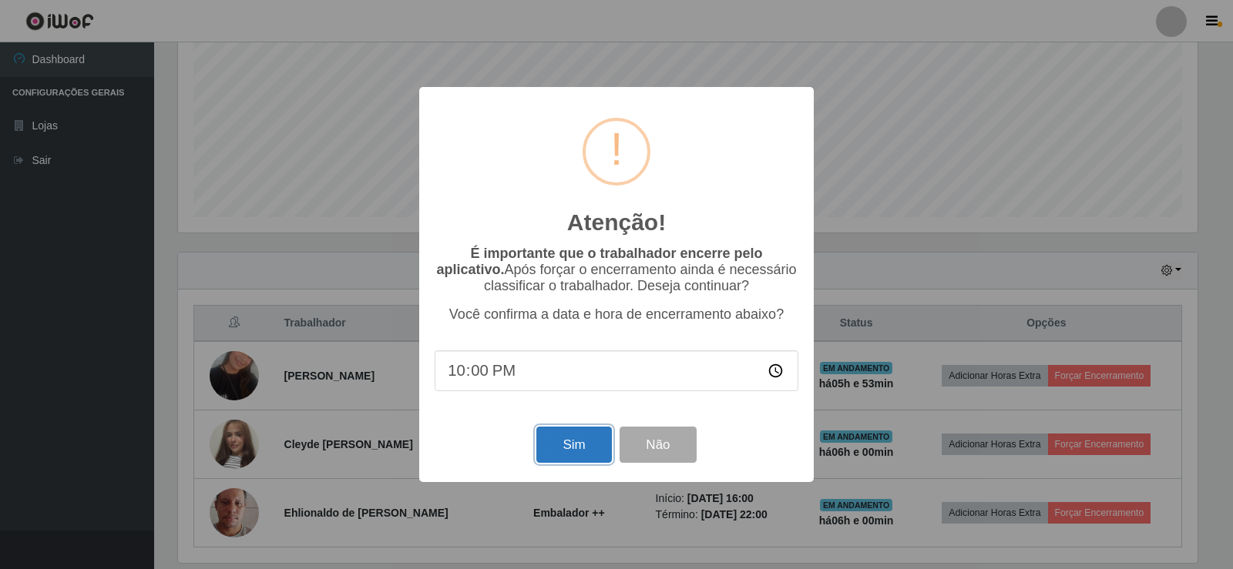
click at [560, 445] on button "Sim" at bounding box center [573, 445] width 75 height 36
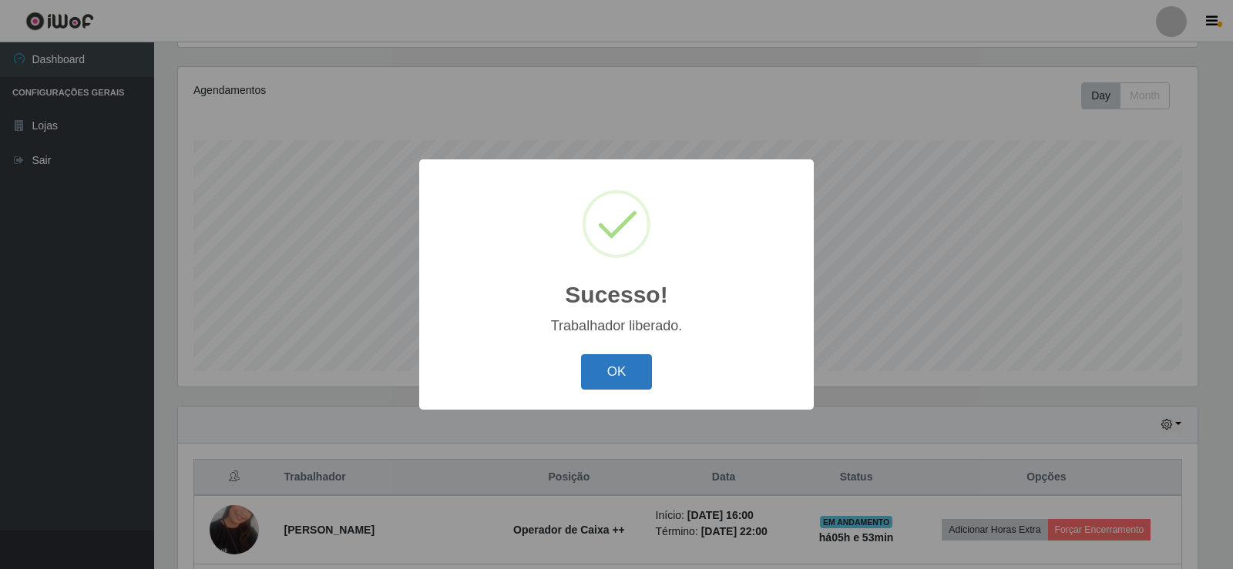
drag, startPoint x: 623, startPoint y: 364, endPoint x: 910, endPoint y: 349, distance: 287.8
click at [623, 365] on button "OK" at bounding box center [617, 372] width 72 height 36
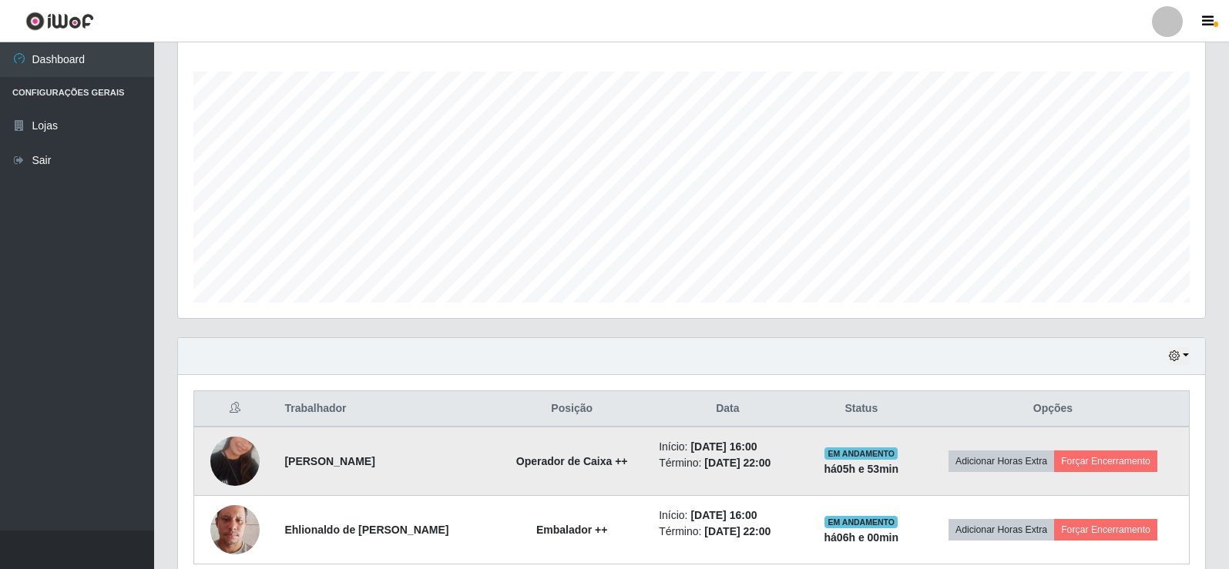
scroll to position [317, 0]
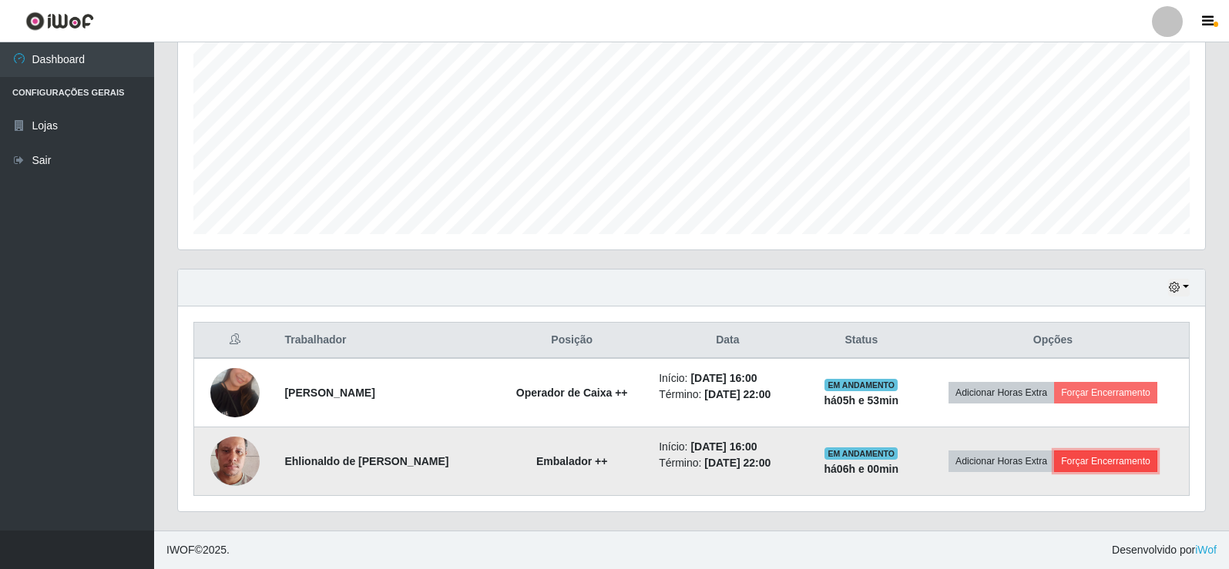
click at [1101, 466] on button "Forçar Encerramento" at bounding box center [1105, 462] width 103 height 22
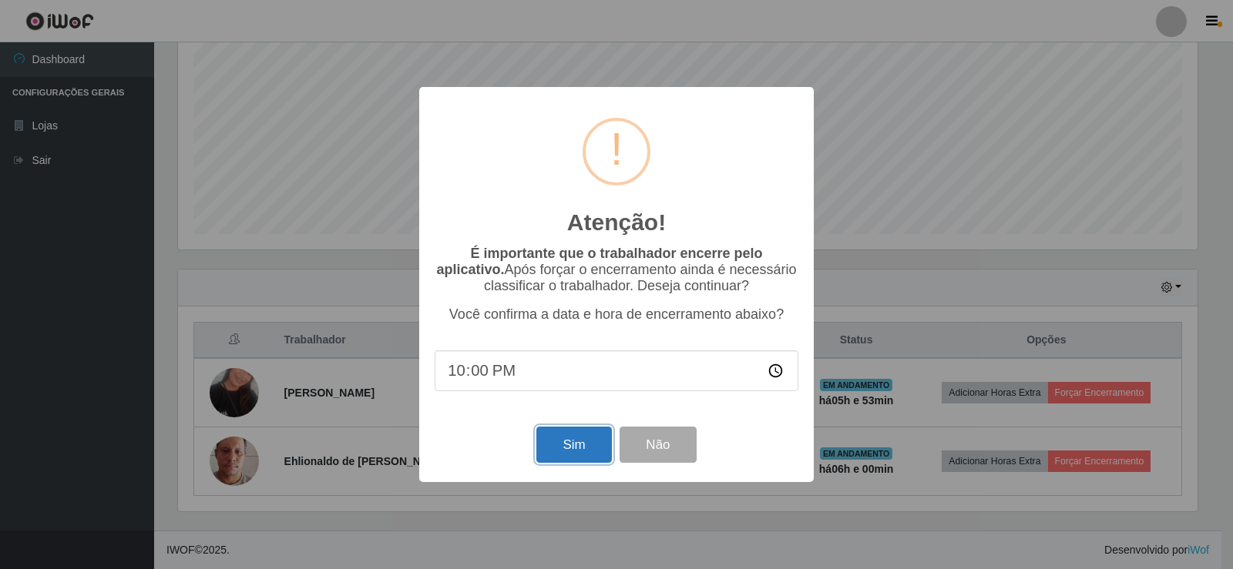
click at [571, 454] on button "Sim" at bounding box center [573, 445] width 75 height 36
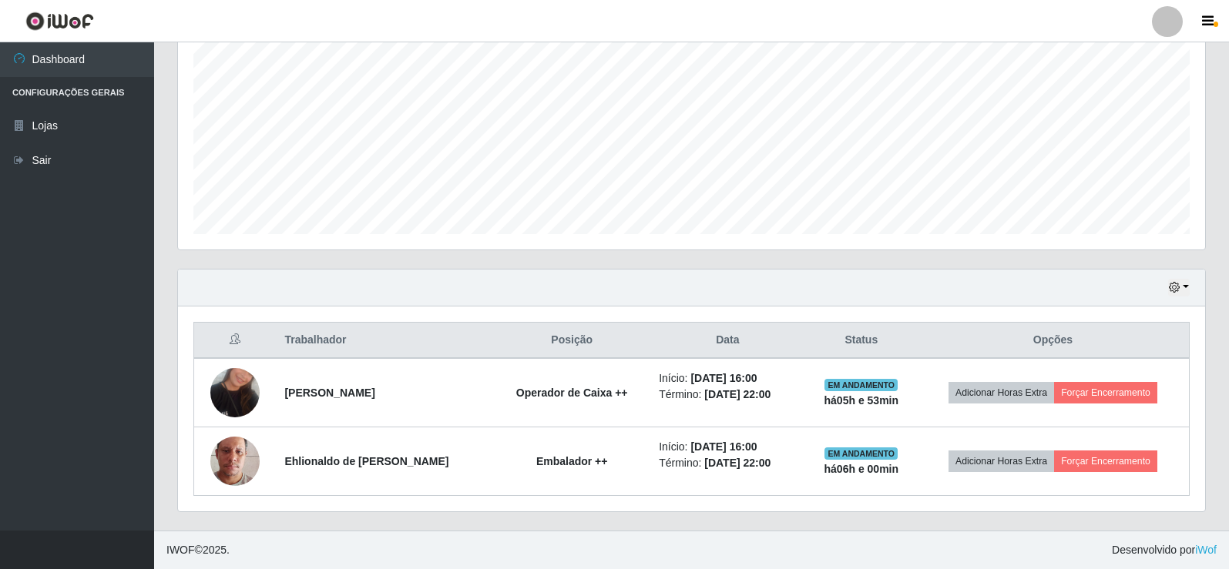
scroll to position [0, 0]
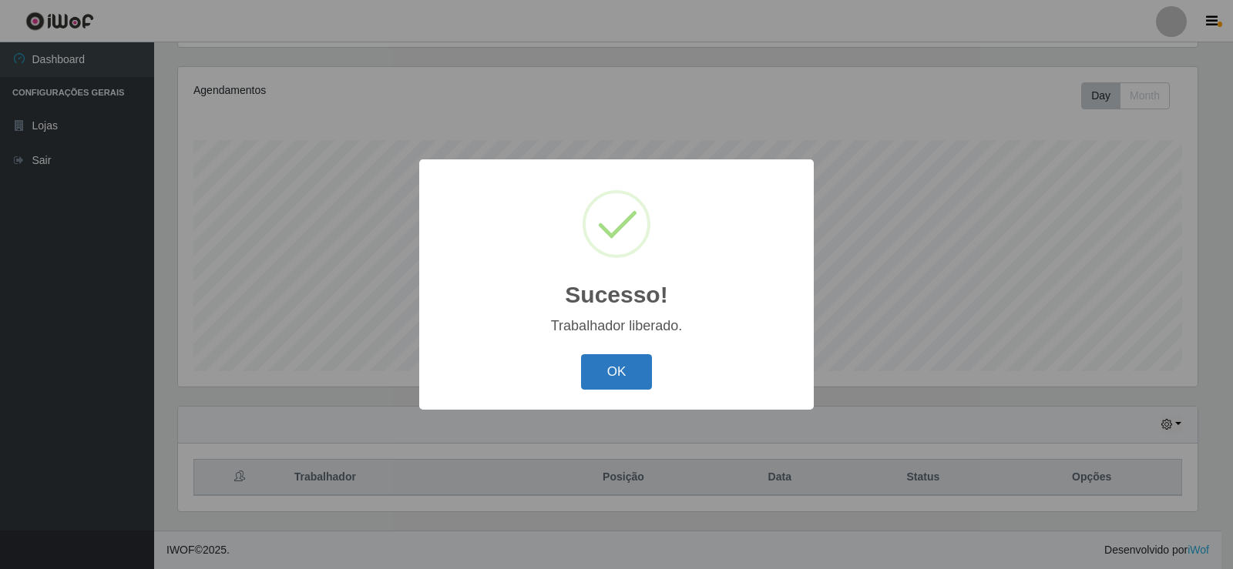
click at [636, 365] on button "OK" at bounding box center [617, 372] width 72 height 36
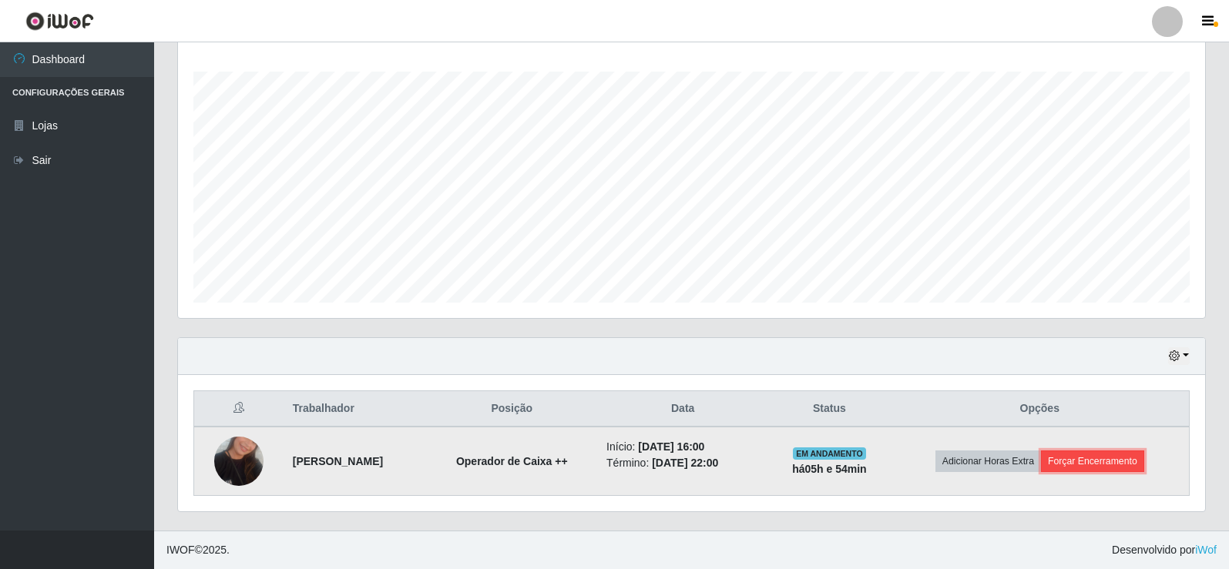
click at [1096, 469] on button "Forçar Encerramento" at bounding box center [1092, 462] width 103 height 22
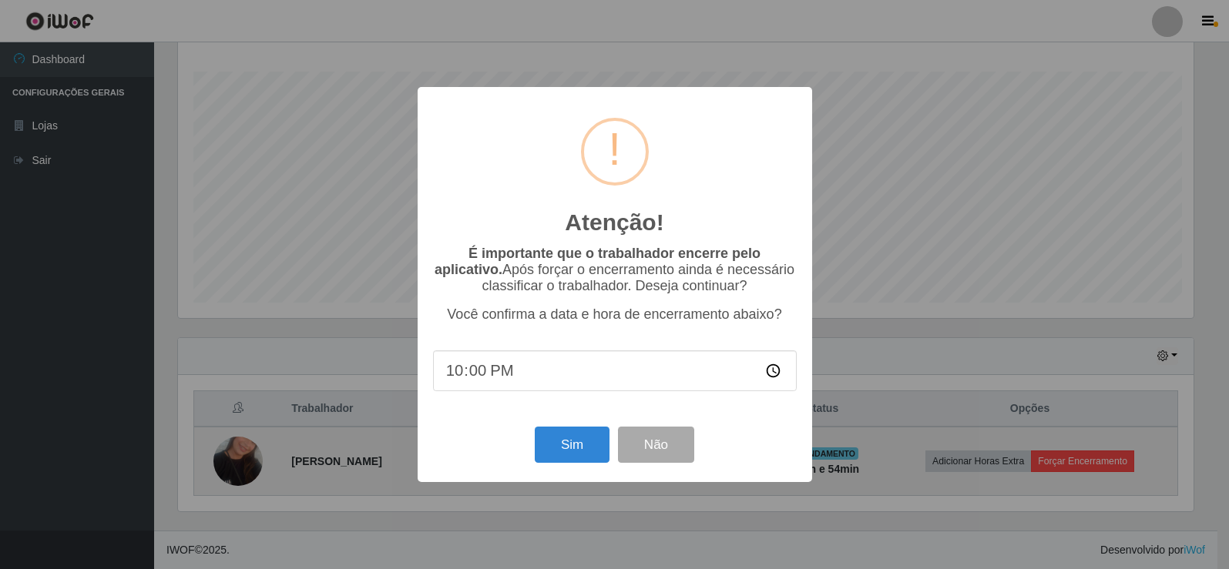
scroll to position [320, 1019]
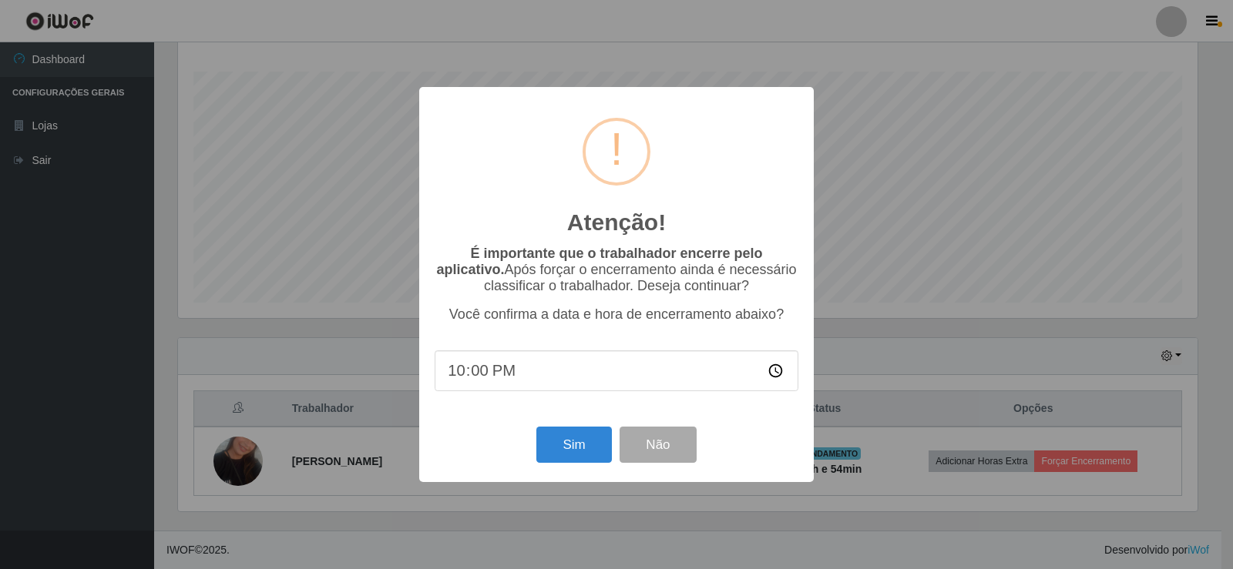
click at [476, 378] on input "22:00" at bounding box center [617, 371] width 364 height 41
type input "22:01"
click at [566, 447] on button "Sim" at bounding box center [573, 445] width 75 height 36
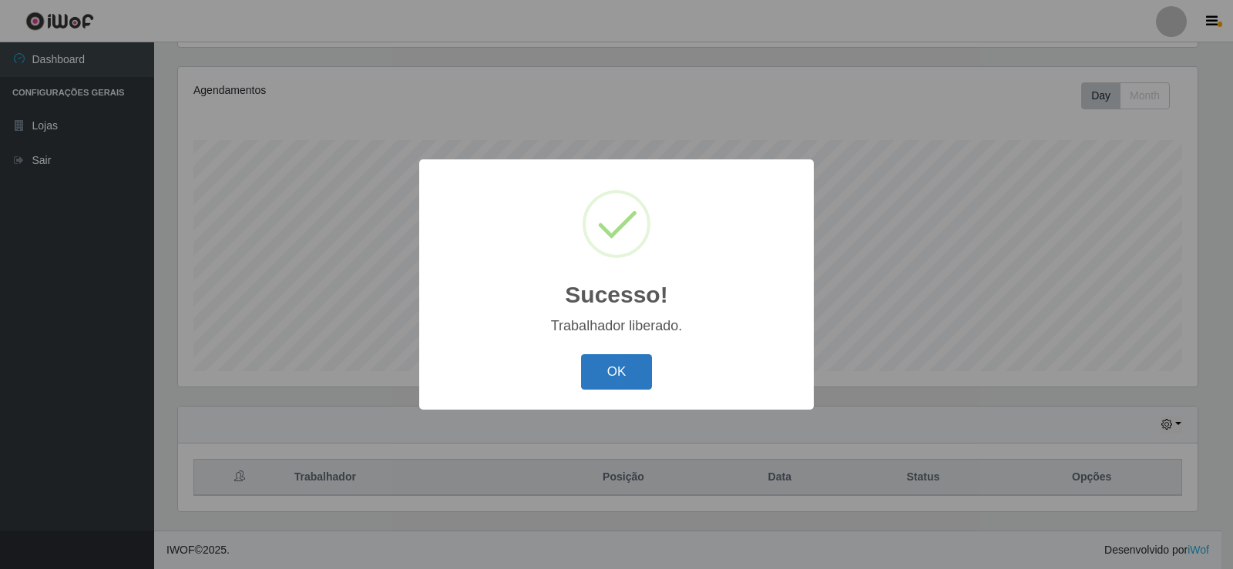
click at [633, 368] on button "OK" at bounding box center [617, 372] width 72 height 36
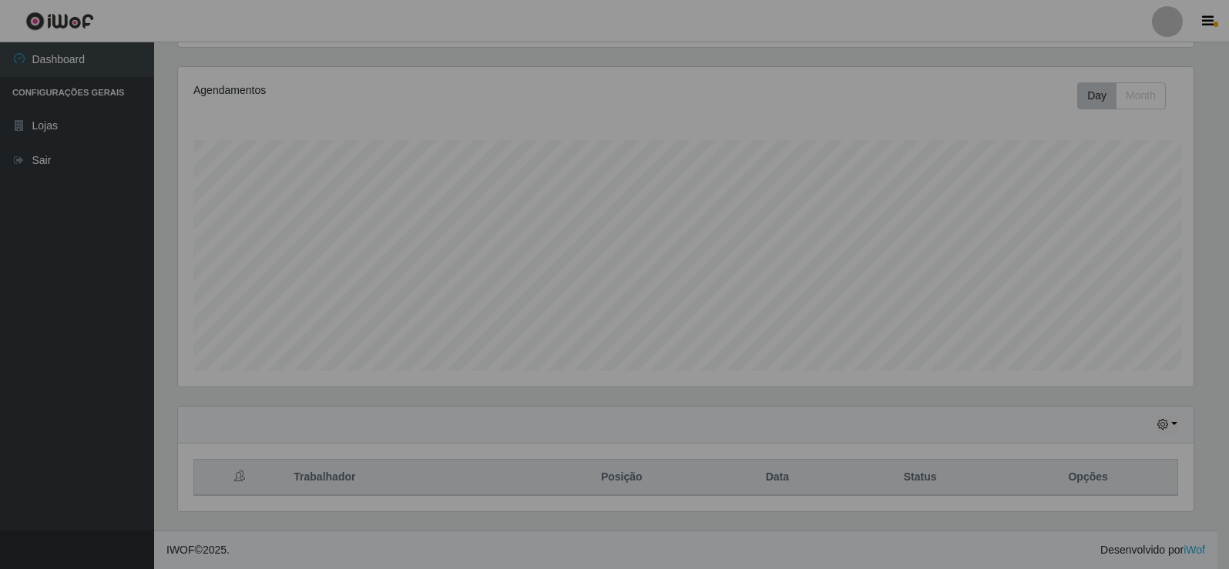
scroll to position [320, 1027]
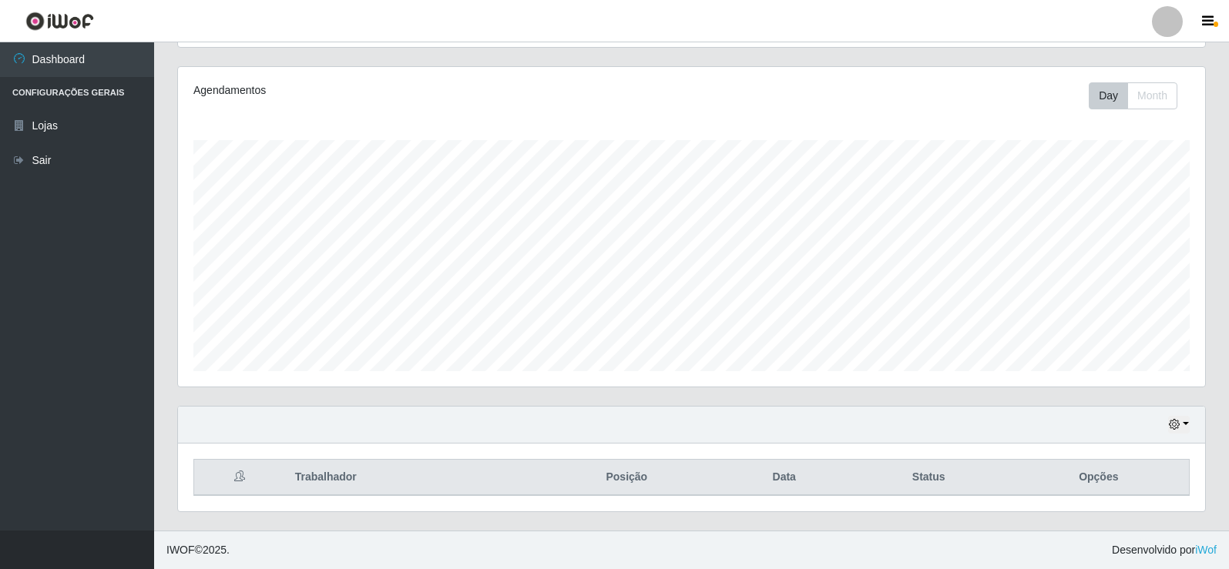
drag, startPoint x: 770, startPoint y: 550, endPoint x: 782, endPoint y: 542, distance: 15.0
click at [778, 550] on footer "IWOF © 2025 . Desenvolvido por iWof" at bounding box center [691, 550] width 1075 height 39
